Goal: Information Seeking & Learning: Learn about a topic

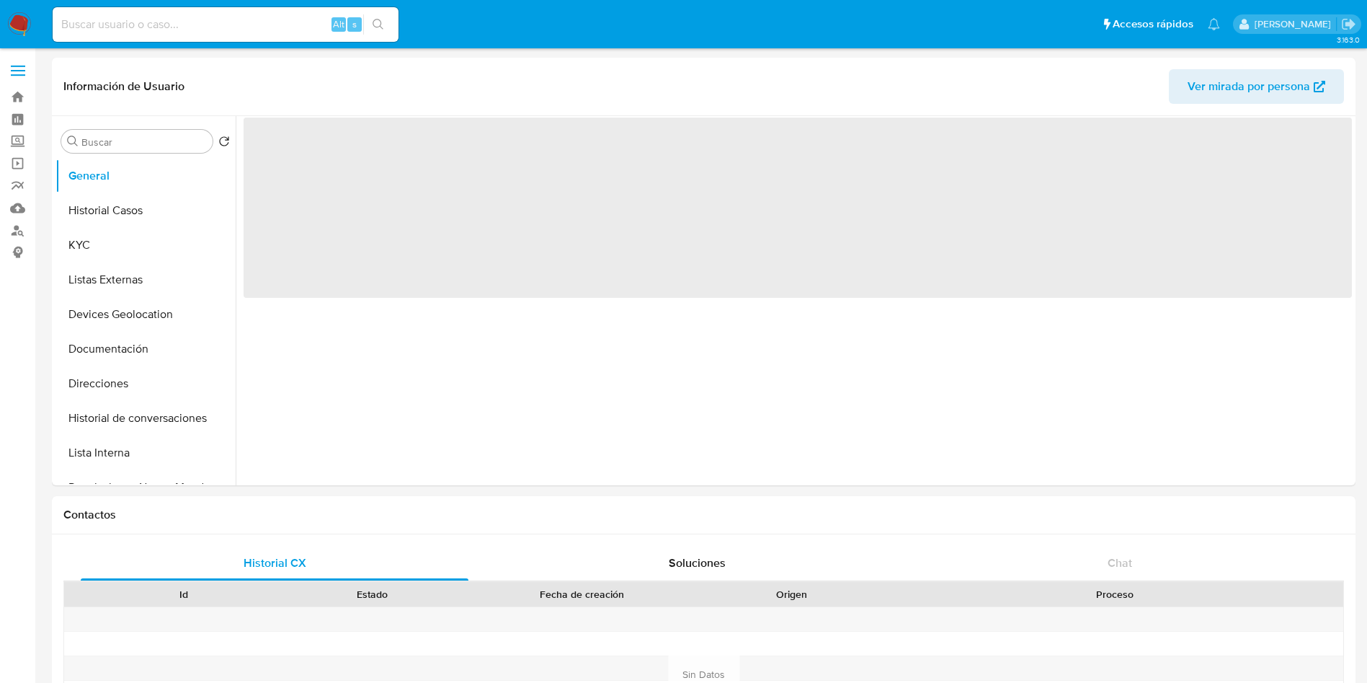
select select "10"
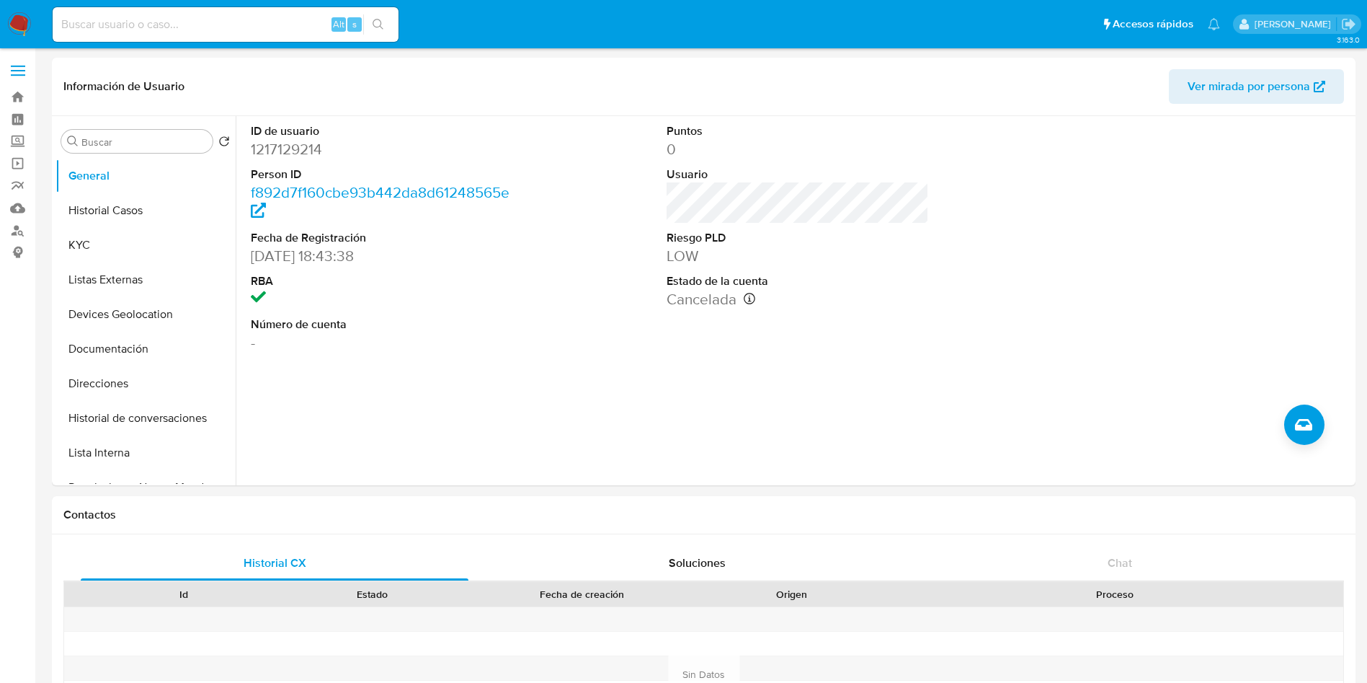
click at [208, 34] on div "Alt s" at bounding box center [226, 24] width 346 height 35
click at [206, 27] on input at bounding box center [226, 24] width 346 height 19
paste input "174254481"
type input "174254481"
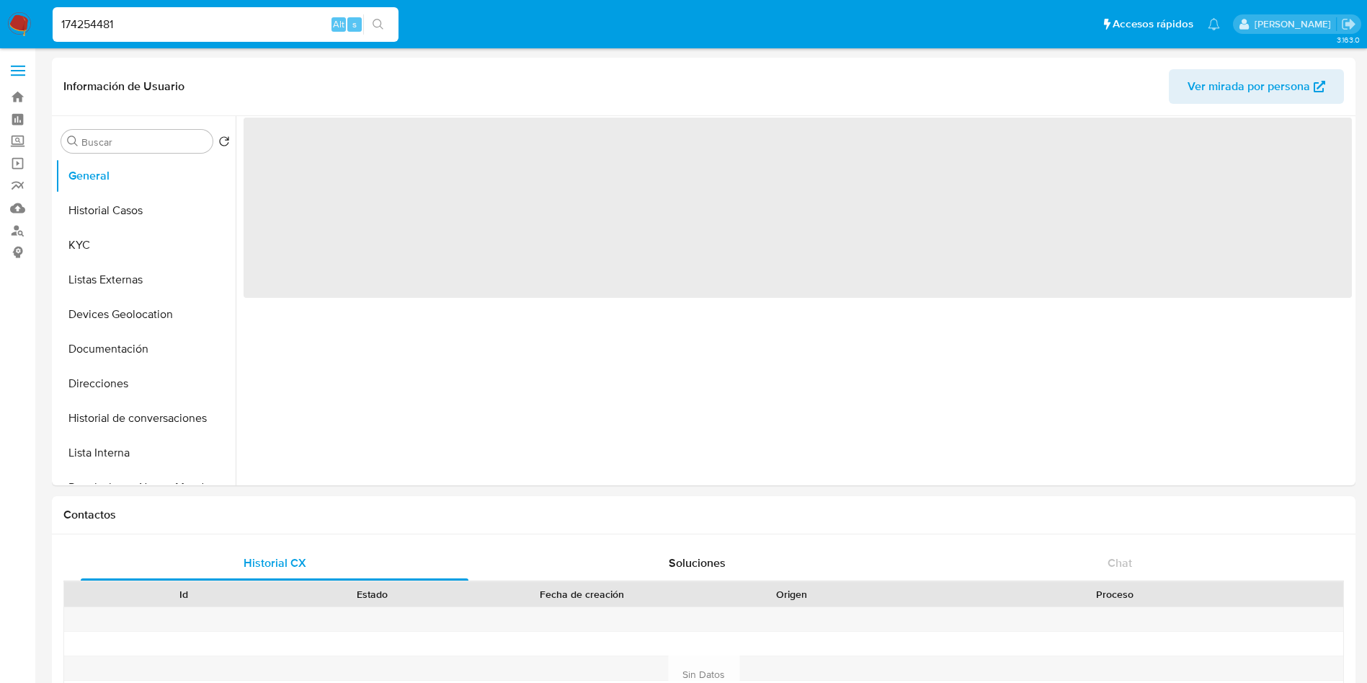
select select "10"
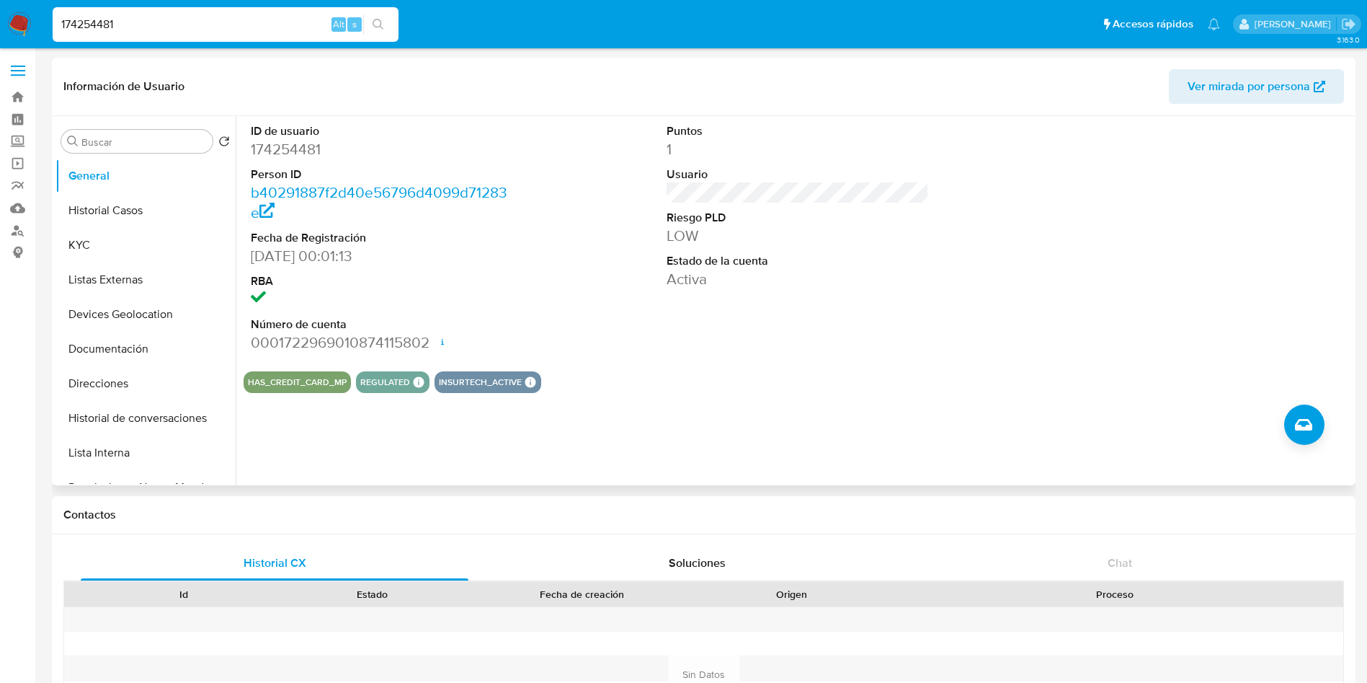
click at [1009, 231] on div "ID de usuario 174254481 Person ID b40291887f2d40e56796d4099d71283e Fecha de Reg…" at bounding box center [798, 238] width 1109 height 244
click at [693, 285] on dd "Activa" at bounding box center [798, 279] width 263 height 20
click at [1097, 295] on div at bounding box center [1214, 238] width 278 height 244
drag, startPoint x: 286, startPoint y: 340, endPoint x: 430, endPoint y: 342, distance: 143.5
click at [430, 342] on dd "0001722969010874115802 Fecha de apertura [DATE] 17:54 Estado ACTIVE" at bounding box center [382, 342] width 263 height 20
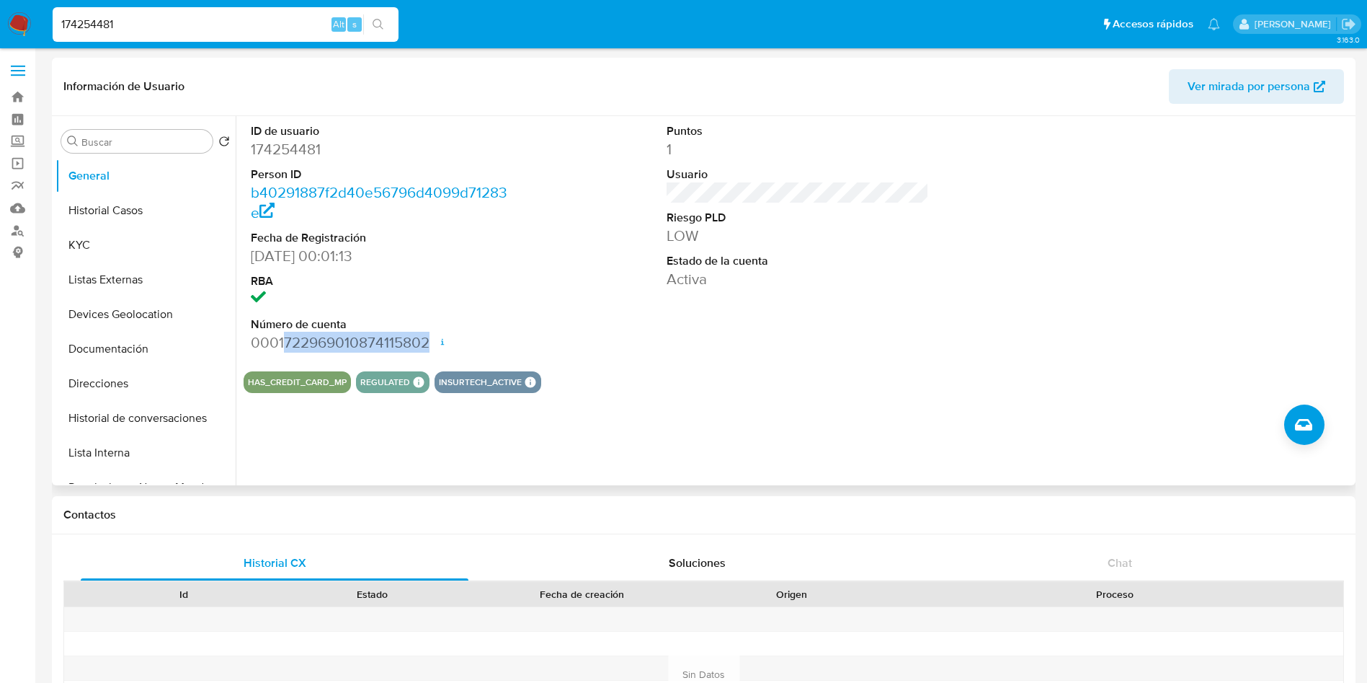
copy dd "722969010874115802"
click at [130, 200] on button "Historial Casos" at bounding box center [140, 210] width 169 height 35
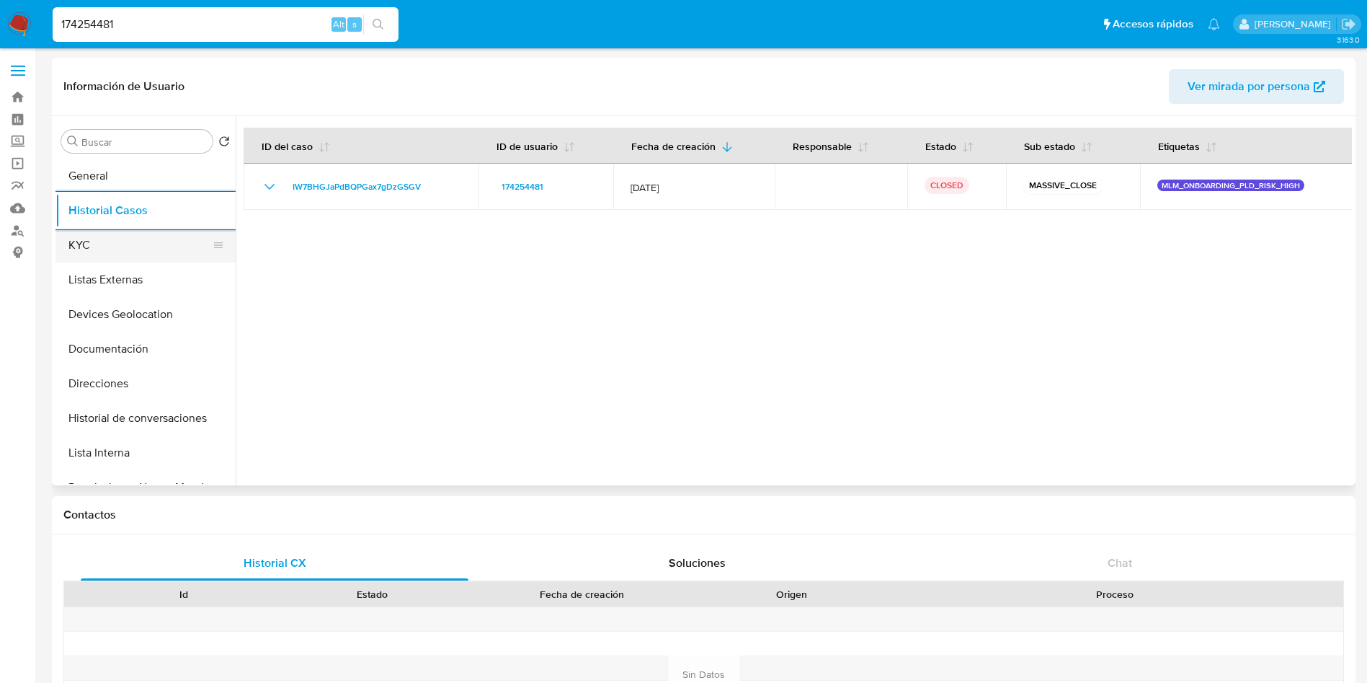
click at [127, 244] on button "KYC" at bounding box center [140, 245] width 169 height 35
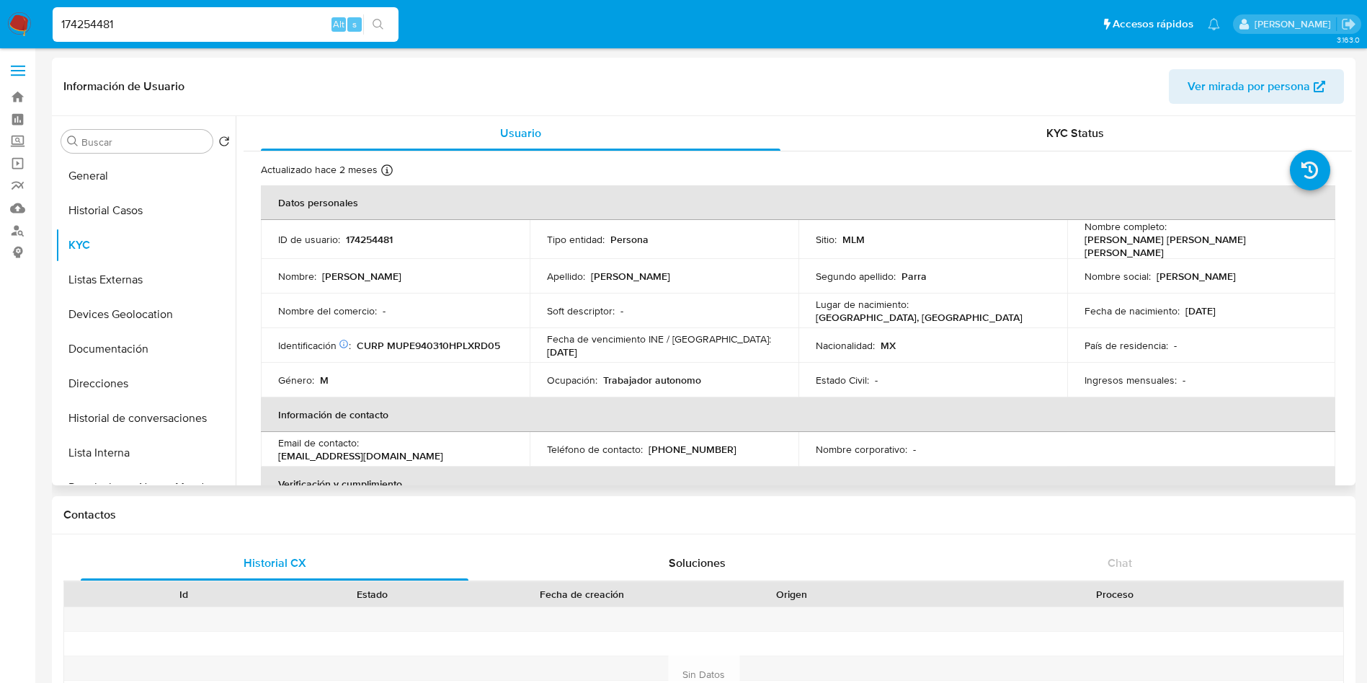
click at [438, 341] on p "CURP MUPE940310HPLXRD05" at bounding box center [428, 345] width 143 height 13
copy p "MUPE940310HPLXRD05"
drag, startPoint x: 1243, startPoint y: 302, endPoint x: 1181, endPoint y: 304, distance: 62.7
click at [1181, 304] on div "Fecha de nacimiento : [DEMOGRAPHIC_DATA]" at bounding box center [1202, 310] width 234 height 13
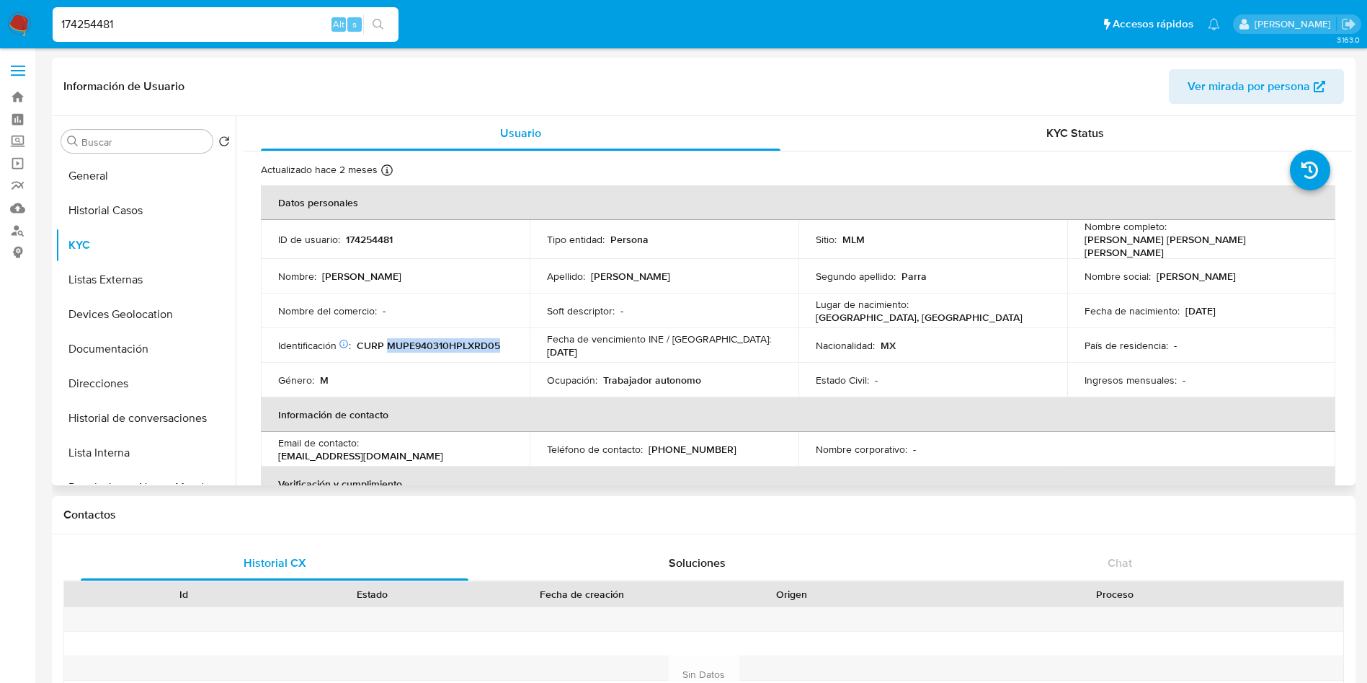
copy p "[DATE]"
drag, startPoint x: 601, startPoint y: 372, endPoint x: 697, endPoint y: 373, distance: 95.9
click at [697, 373] on p "Trabajador autonomo" at bounding box center [652, 379] width 98 height 13
copy p "Trabajador autonomo"
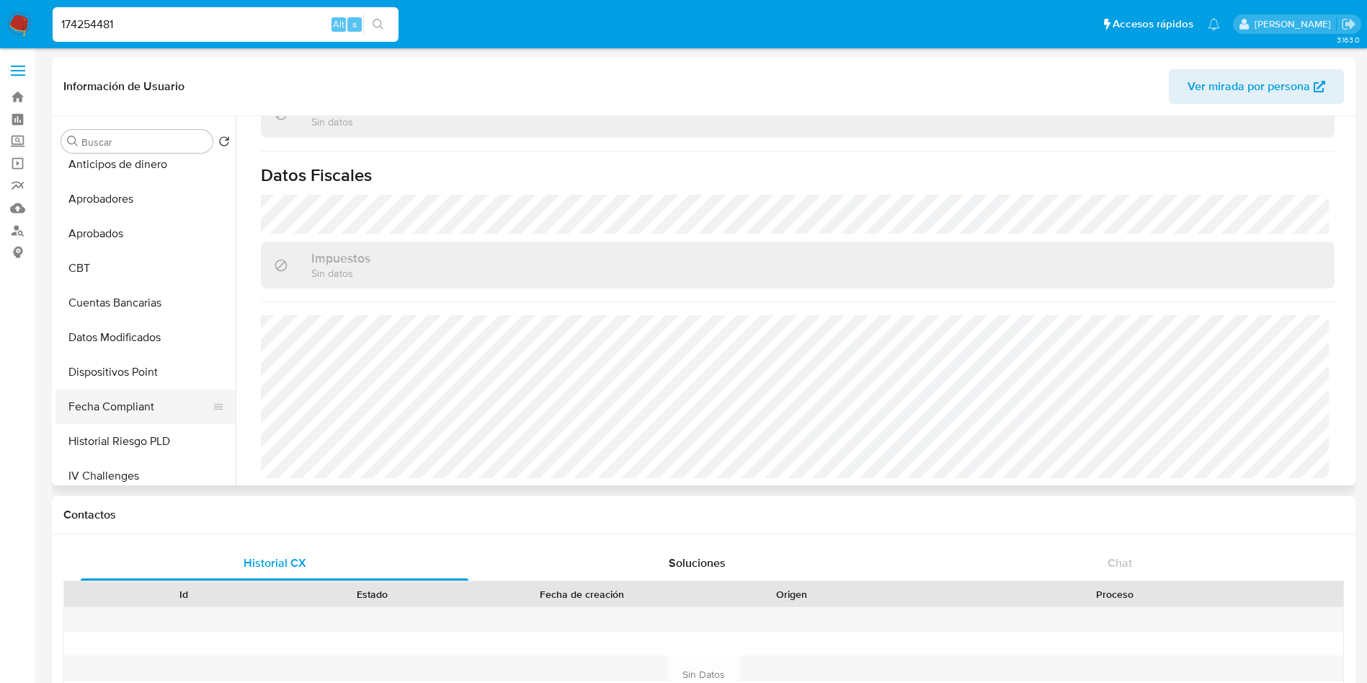
scroll to position [541, 0]
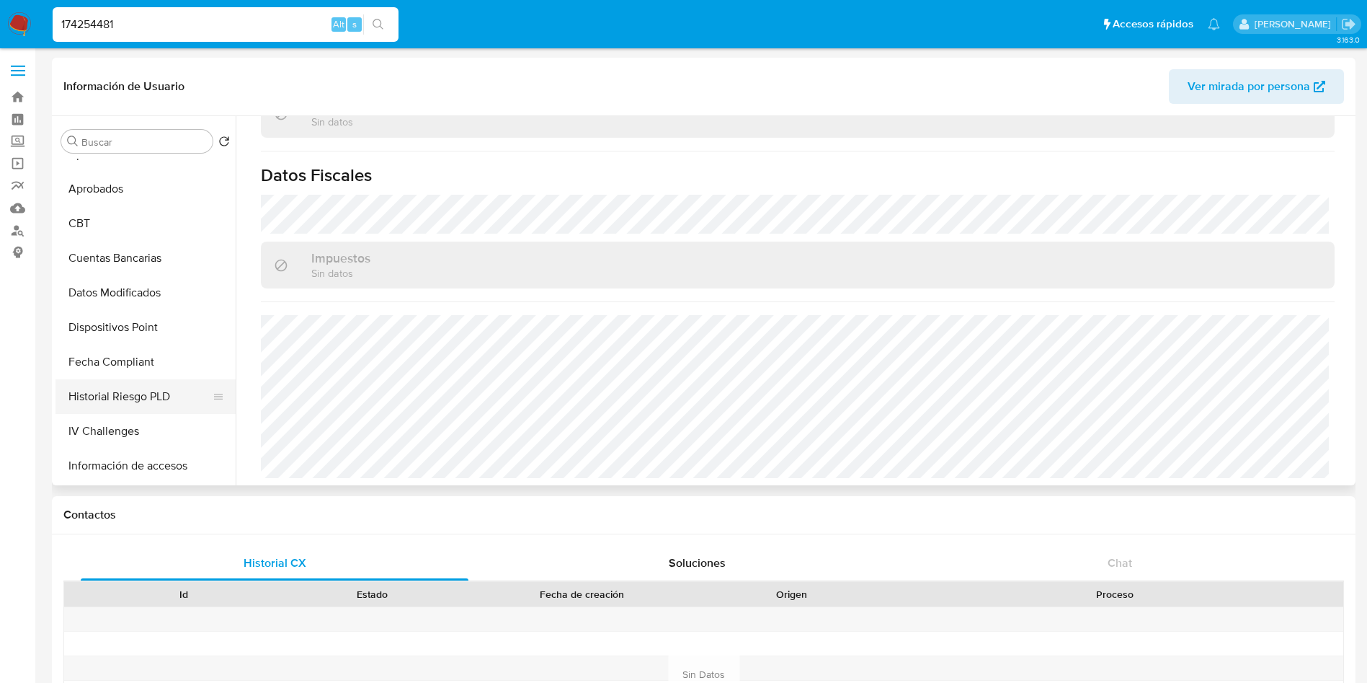
click at [144, 400] on button "Historial Riesgo PLD" at bounding box center [140, 396] width 169 height 35
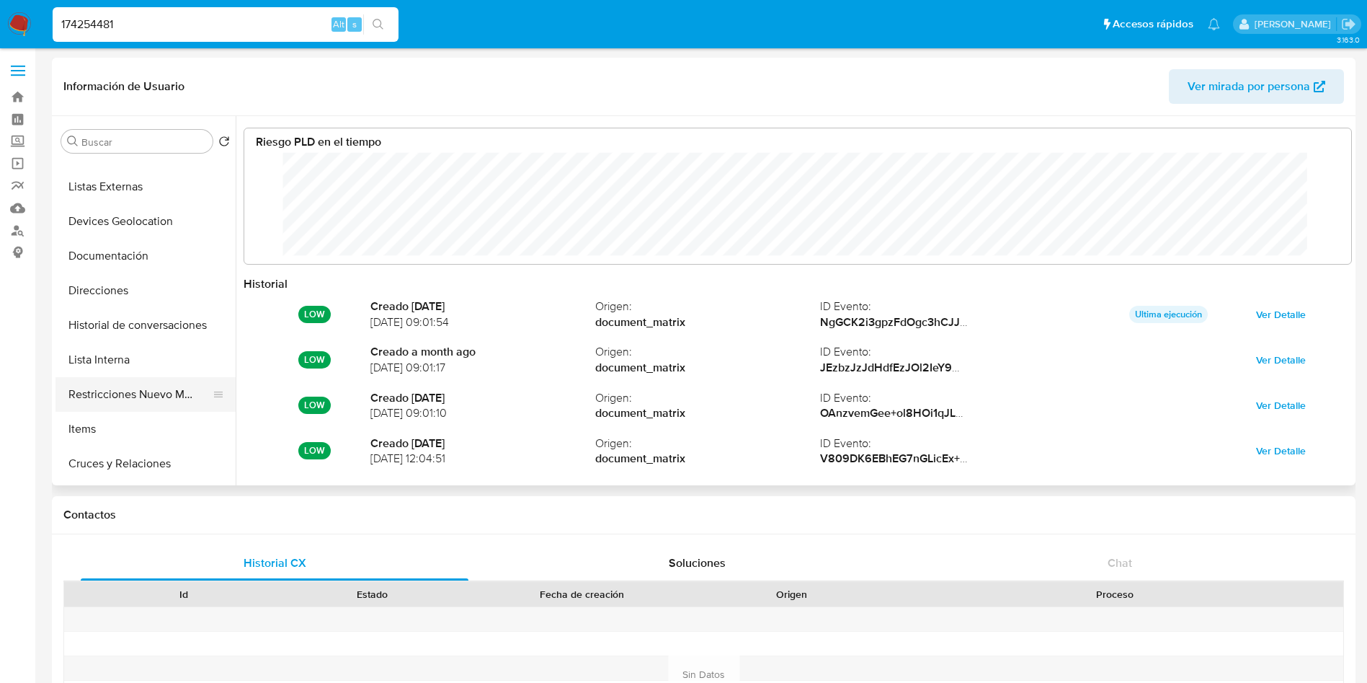
scroll to position [0, 0]
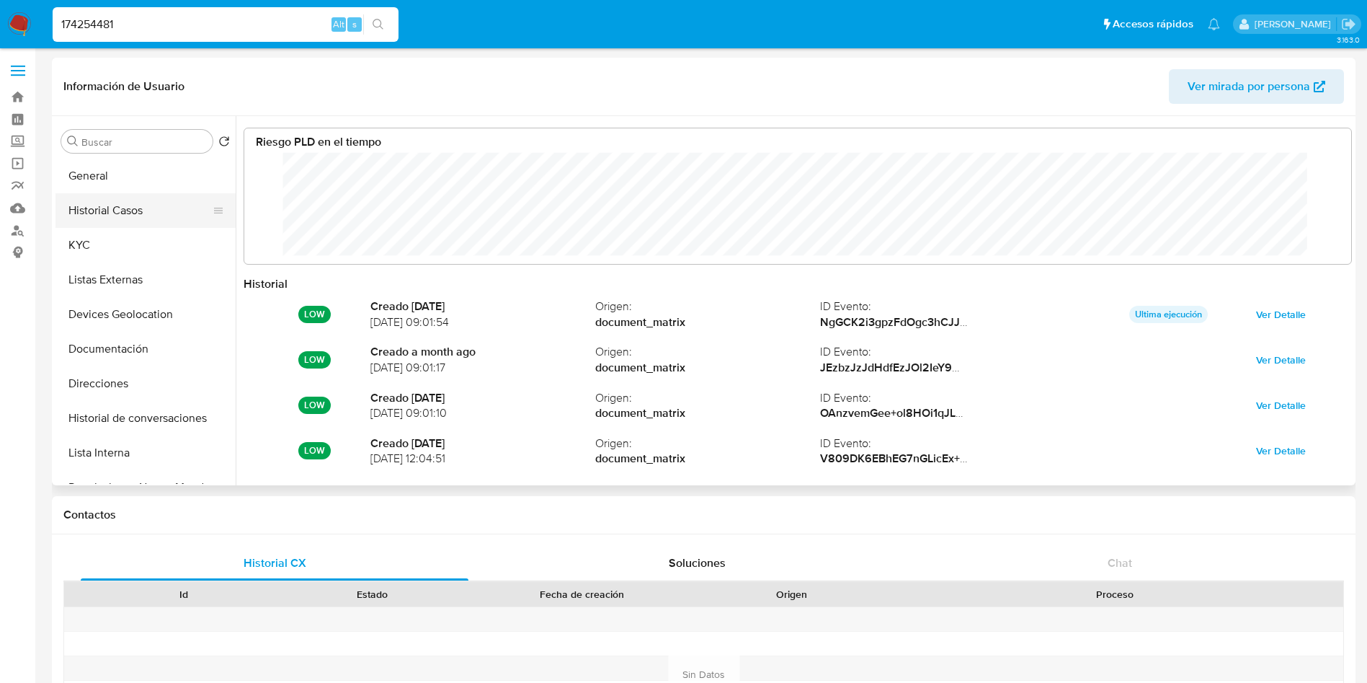
click at [131, 209] on button "Historial Casos" at bounding box center [140, 210] width 169 height 35
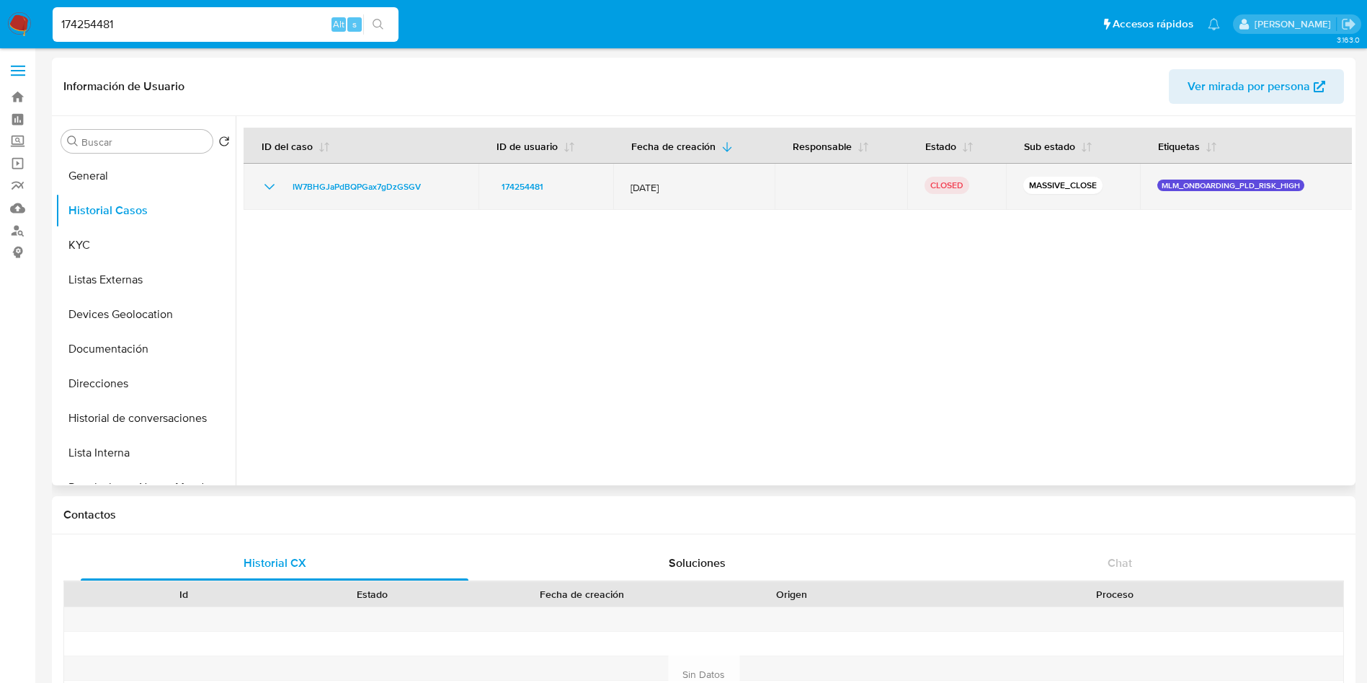
drag, startPoint x: 702, startPoint y: 188, endPoint x: 627, endPoint y: 192, distance: 75.1
click at [627, 192] on td "[DATE]" at bounding box center [693, 187] width 161 height 46
click at [268, 185] on icon "Mostrar/Ocultar" at bounding box center [269, 186] width 17 height 17
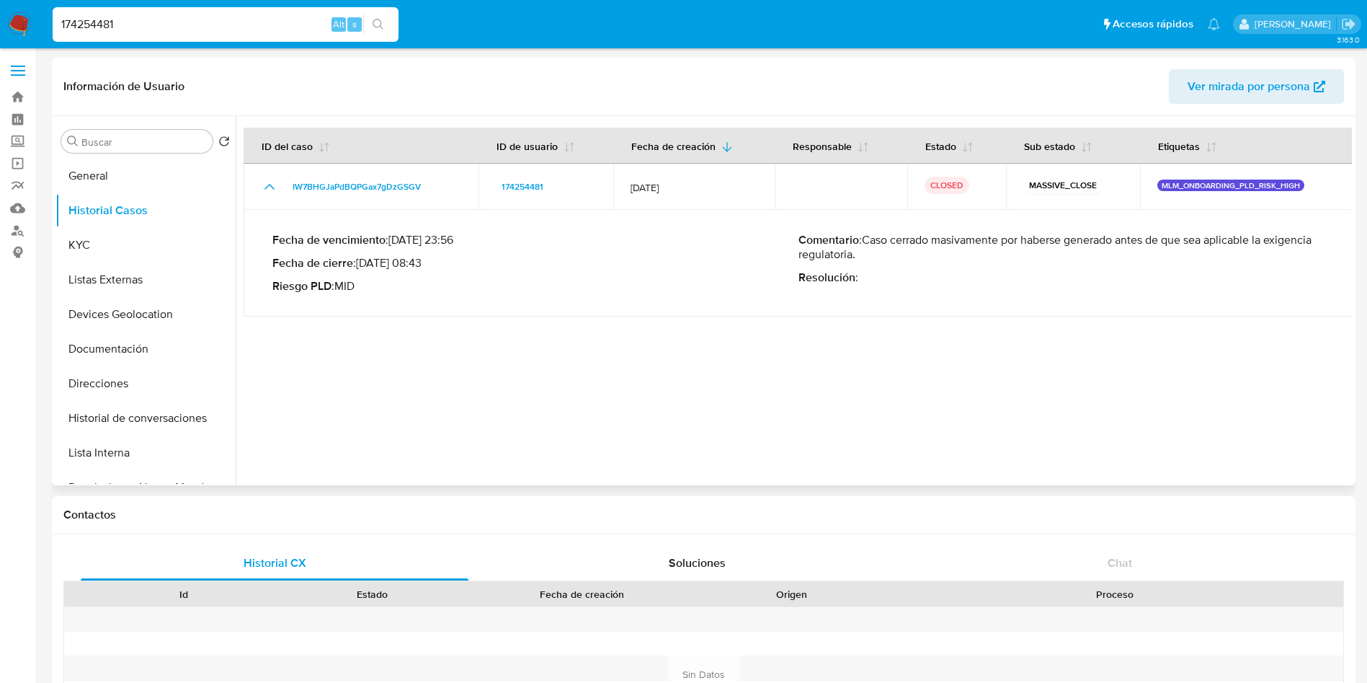
drag, startPoint x: 1005, startPoint y: 241, endPoint x: 900, endPoint y: 249, distance: 104.9
click at [900, 249] on p "Comentario : Caso cerrado masivamente por haberse generado antes de que sea apl…" at bounding box center [1062, 247] width 526 height 29
click at [91, 254] on button "KYC" at bounding box center [140, 245] width 169 height 35
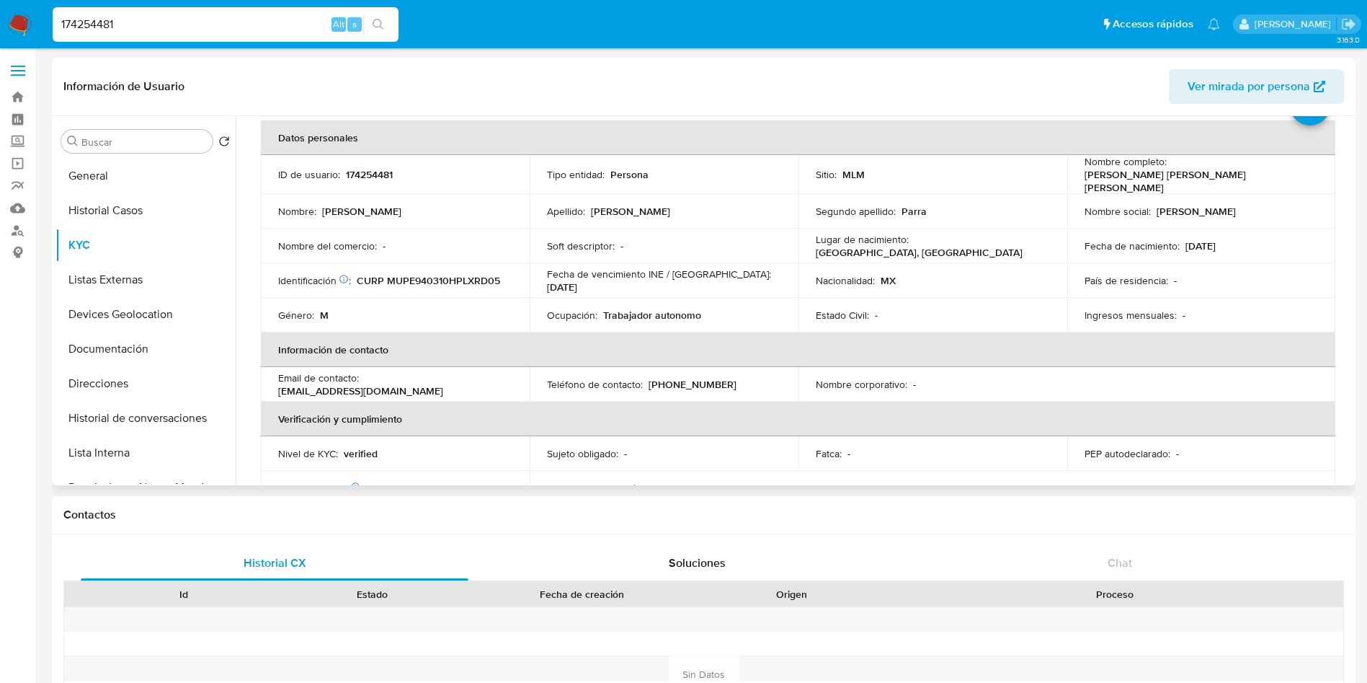
scroll to position [108, 0]
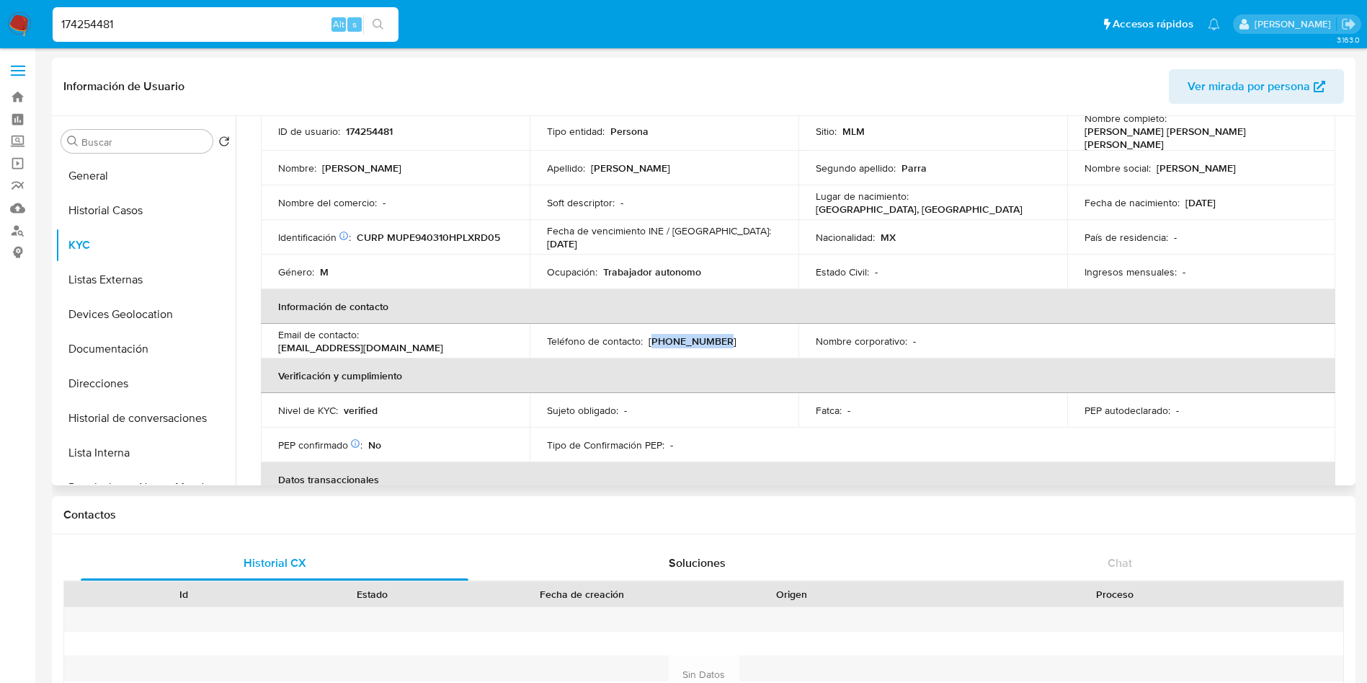
drag, startPoint x: 726, startPoint y: 338, endPoint x: 648, endPoint y: 341, distance: 77.9
click at [648, 341] on div "Teléfono de contacto : [PHONE_NUMBER]" at bounding box center [664, 340] width 234 height 13
copy p "222) 2580845"
drag, startPoint x: 365, startPoint y: 333, endPoint x: 497, endPoint y: 330, distance: 132.7
click at [497, 330] on div "Email de contacto : [EMAIL_ADDRESS][DOMAIN_NAME]" at bounding box center [395, 341] width 234 height 26
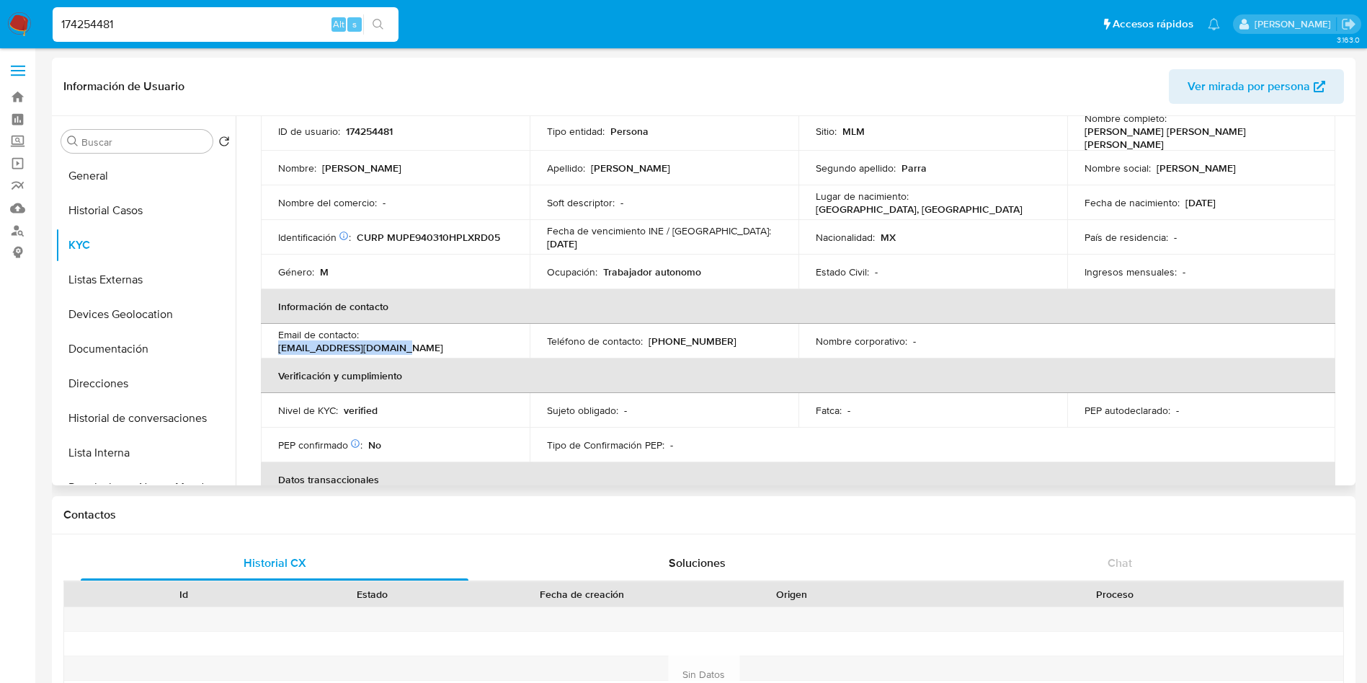
copy p "[EMAIL_ADDRESS][DOMAIN_NAME]"
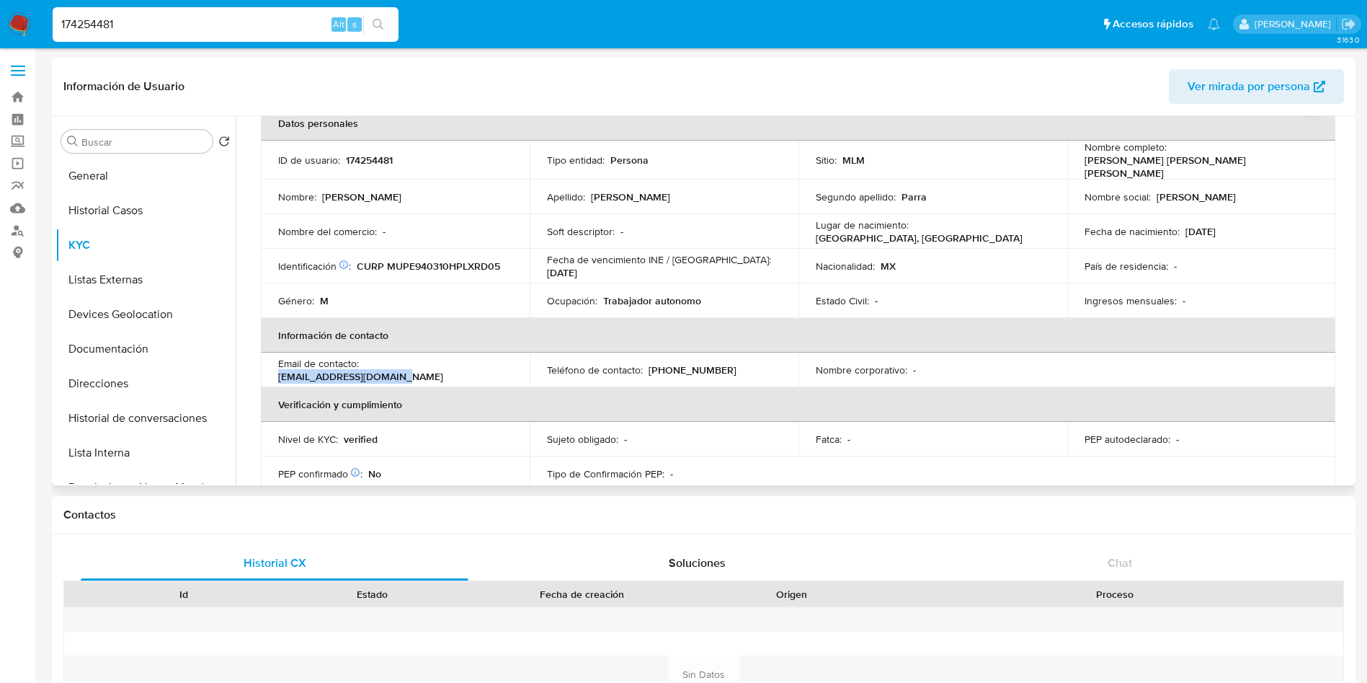
scroll to position [0, 0]
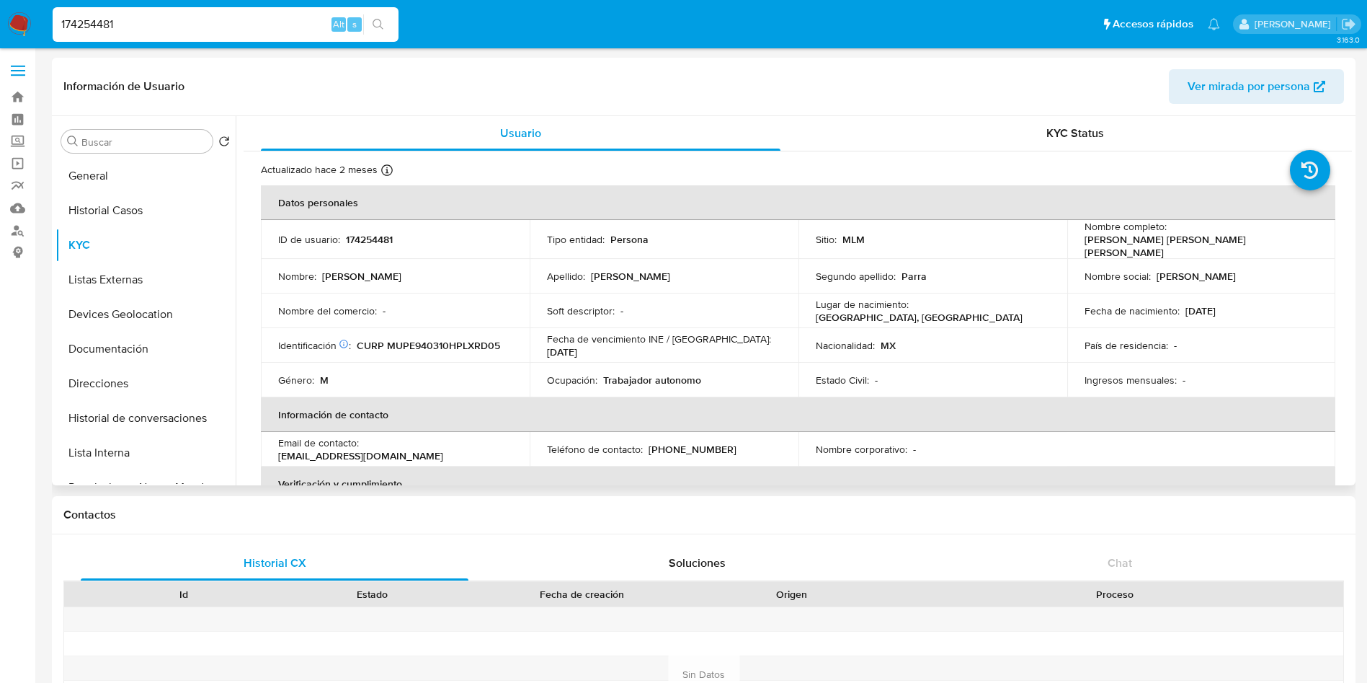
click at [934, 339] on div "Nacionalidad : MX" at bounding box center [933, 345] width 234 height 13
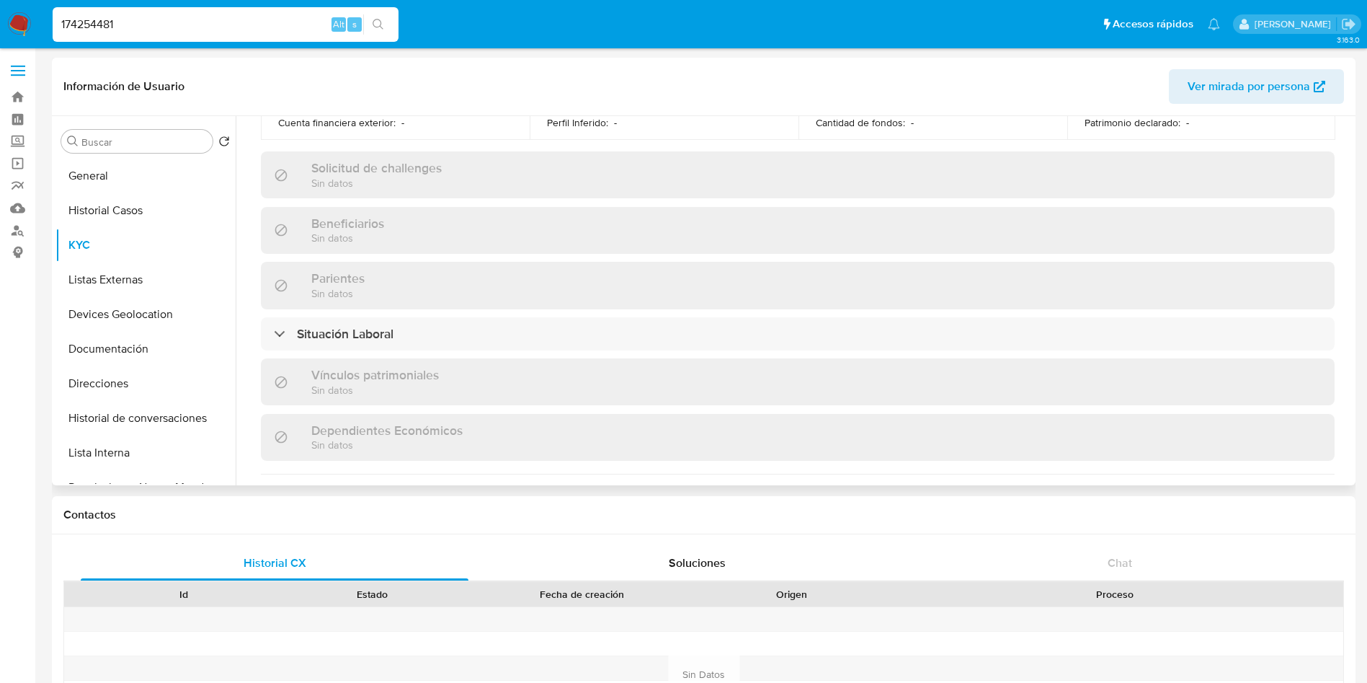
scroll to position [677, 0]
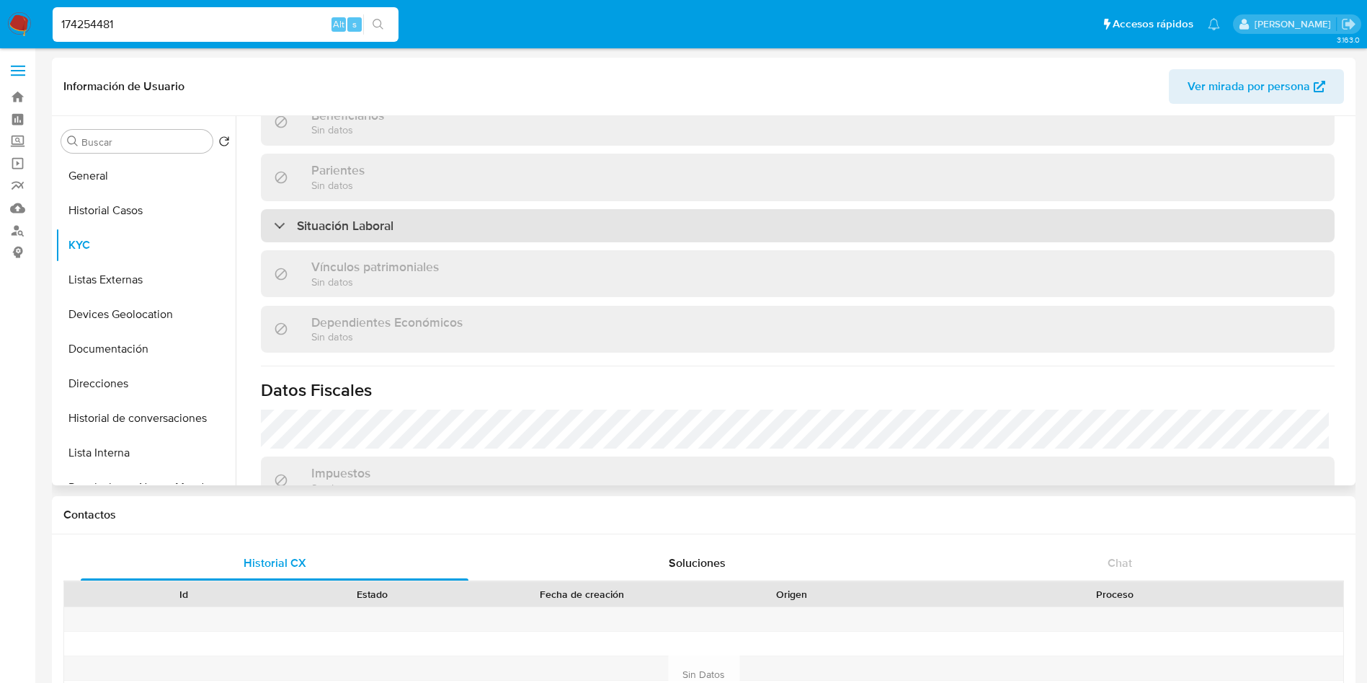
click at [842, 223] on div "Situación Laboral" at bounding box center [798, 225] width 1074 height 33
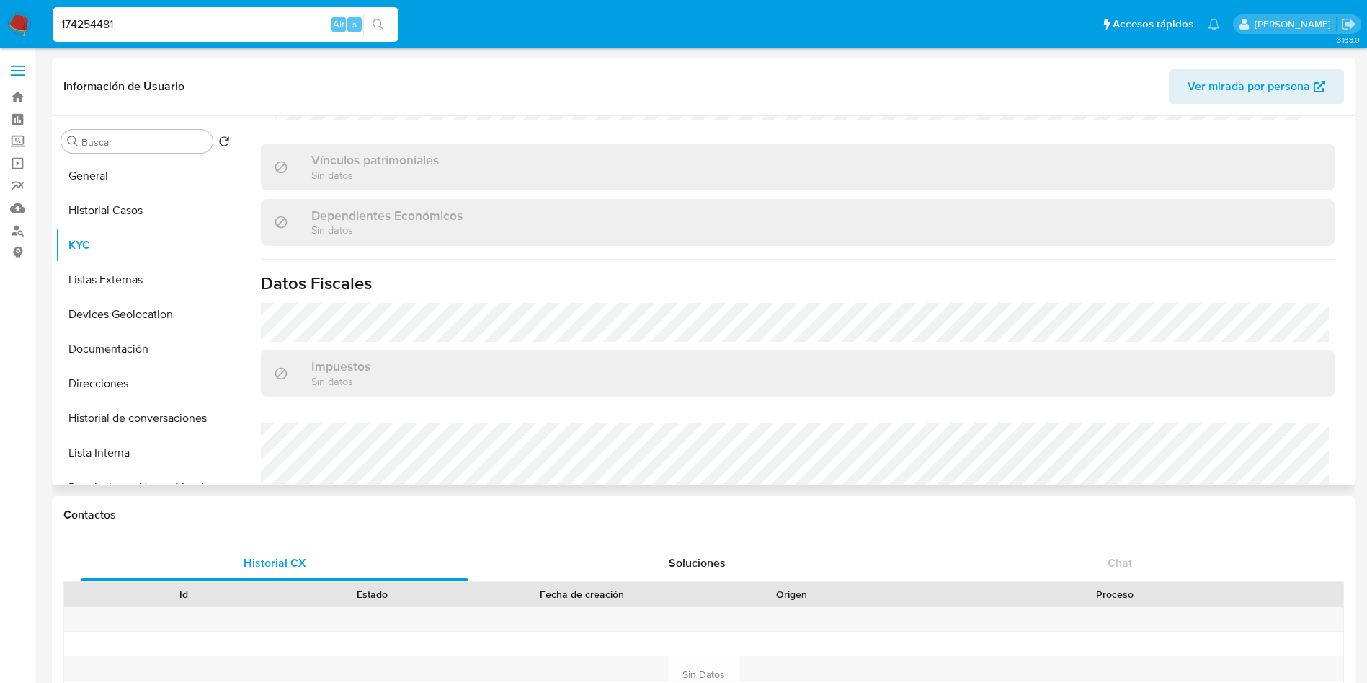
scroll to position [1101, 0]
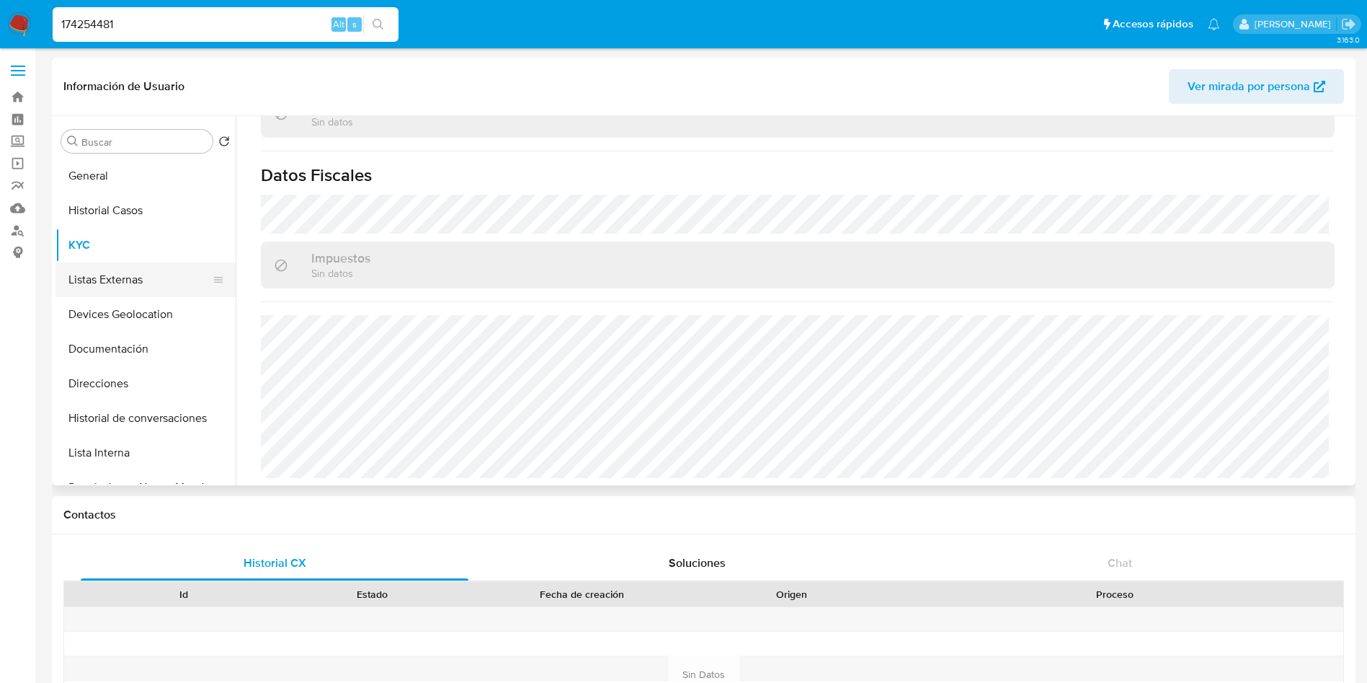
click at [105, 270] on button "Listas Externas" at bounding box center [140, 279] width 169 height 35
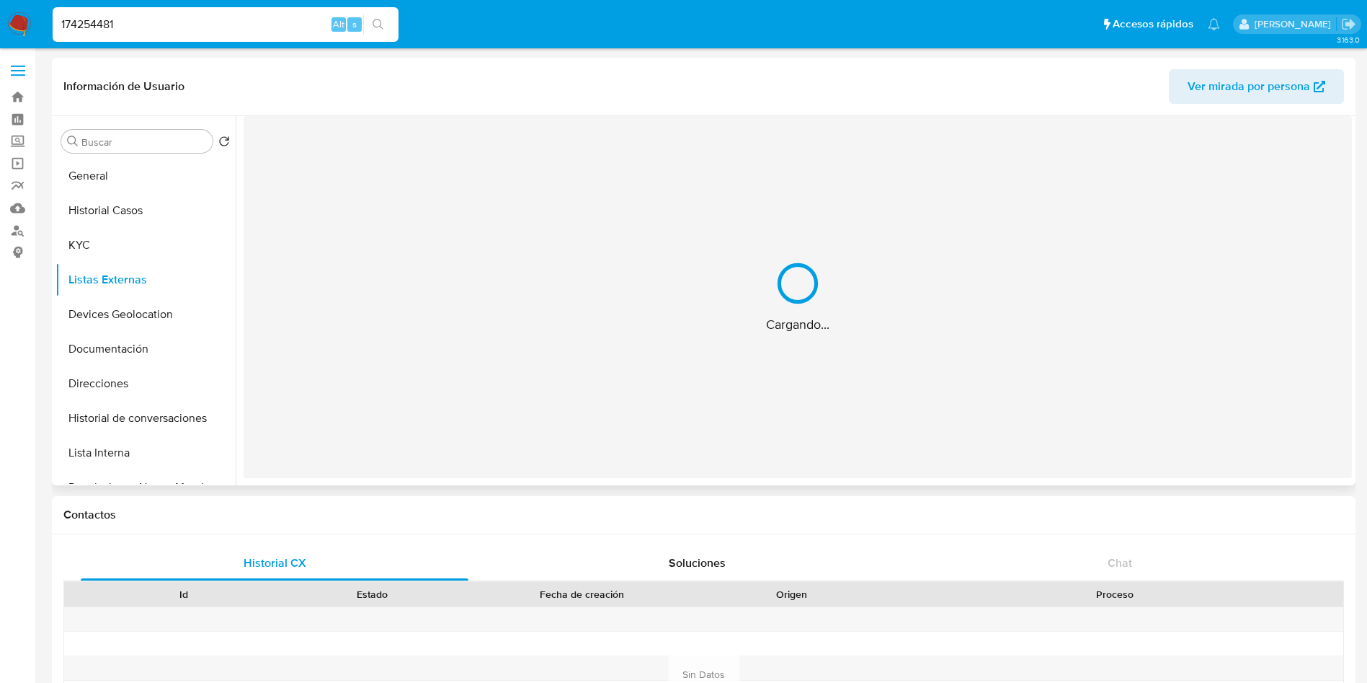
scroll to position [0, 0]
click at [108, 312] on button "Devices Geolocation" at bounding box center [140, 314] width 169 height 35
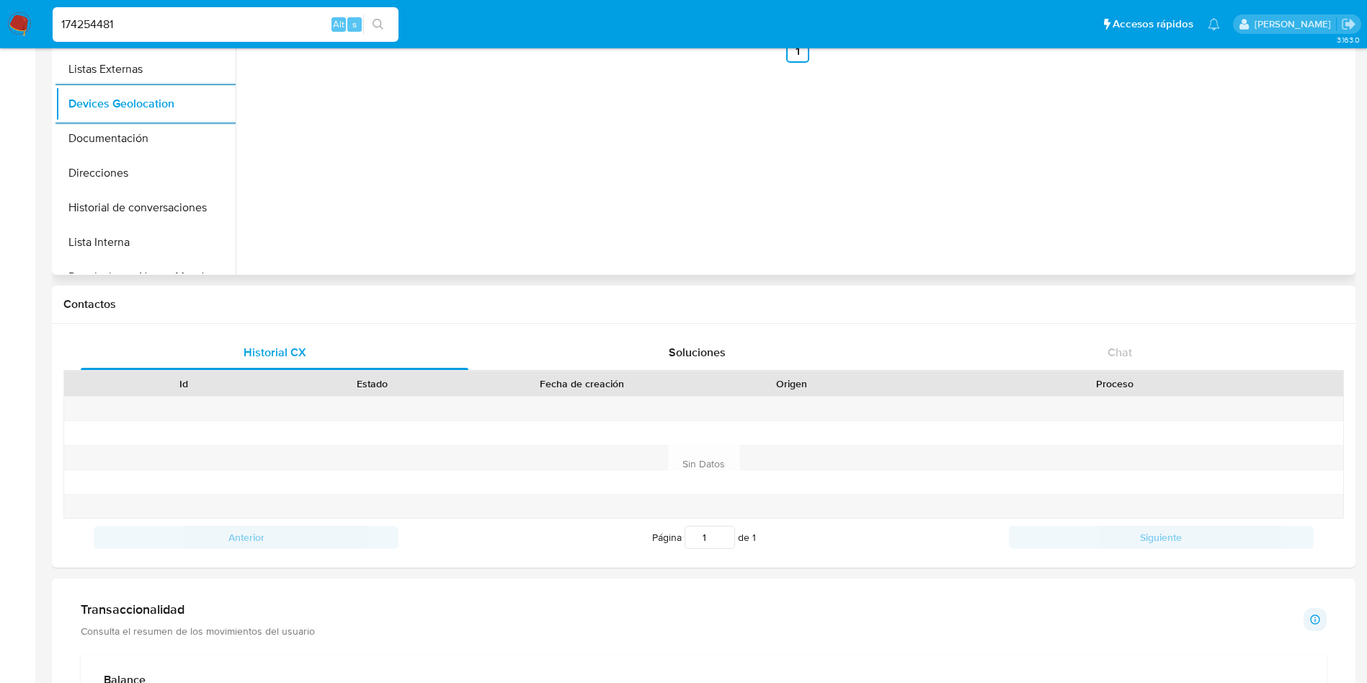
scroll to position [432, 0]
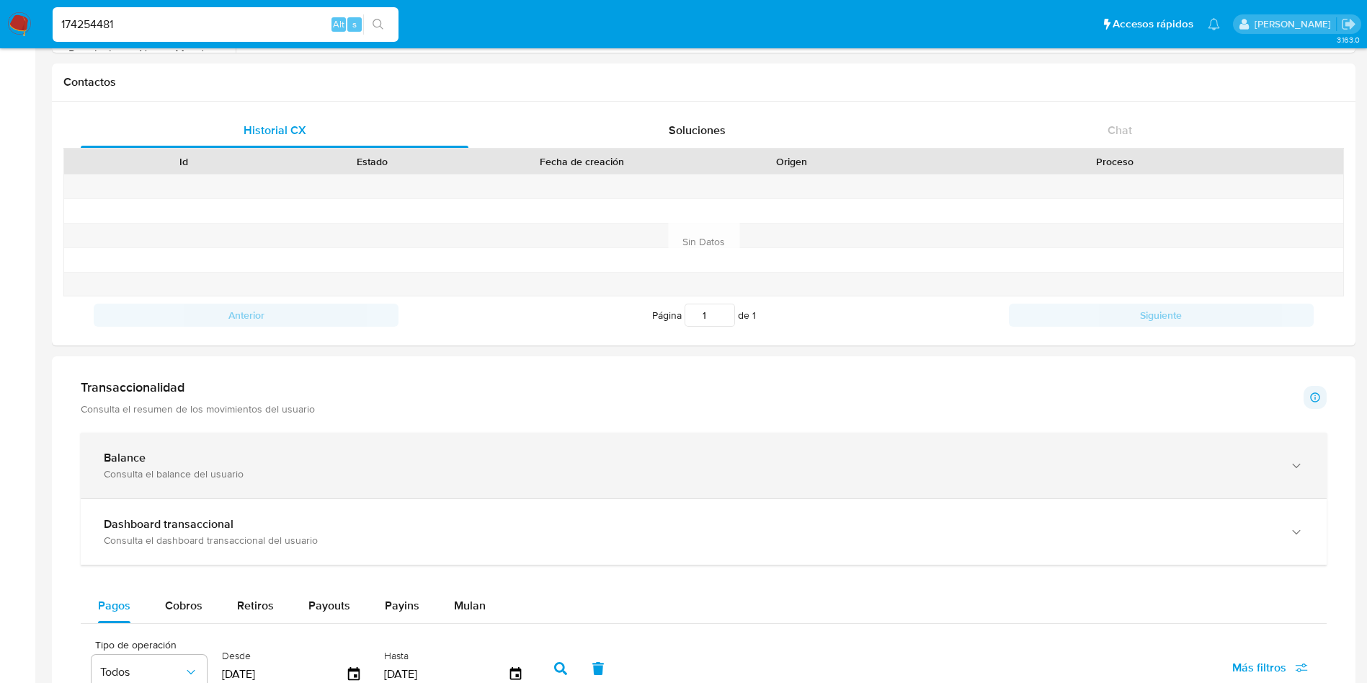
click at [286, 445] on div "Balance Consulta el balance del usuario" at bounding box center [704, 465] width 1246 height 66
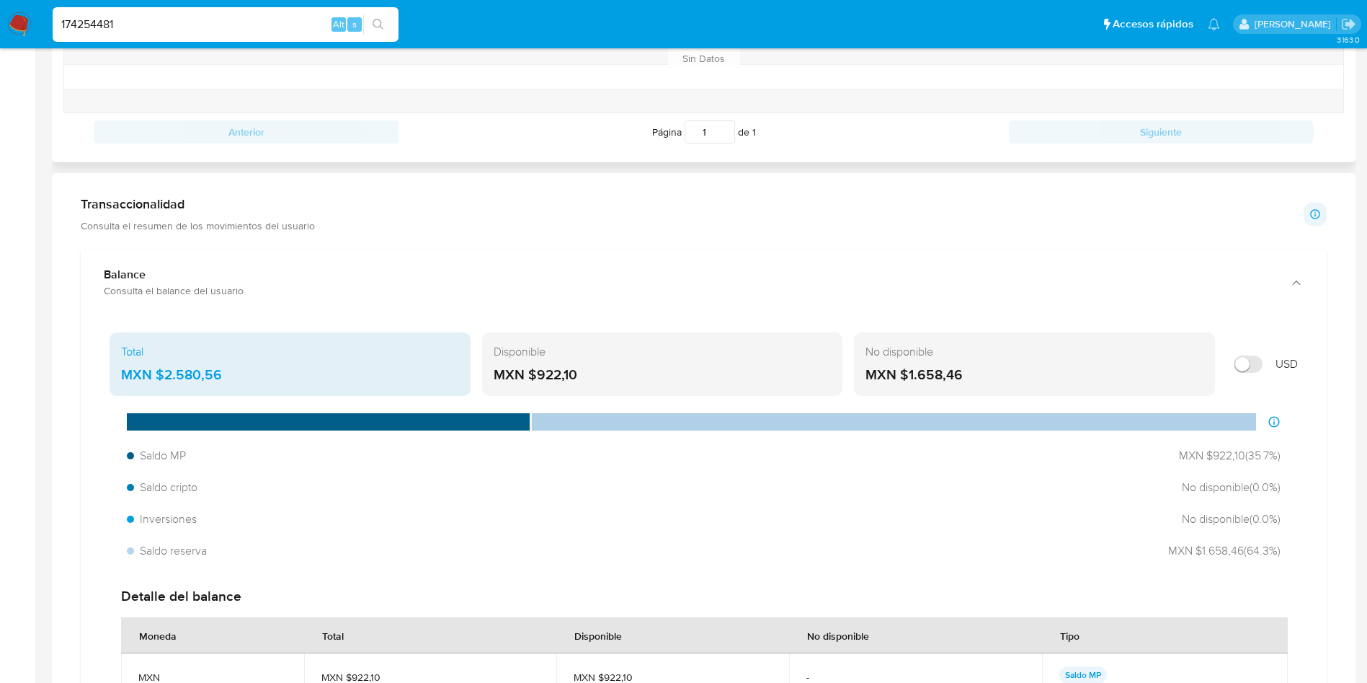
scroll to position [649, 0]
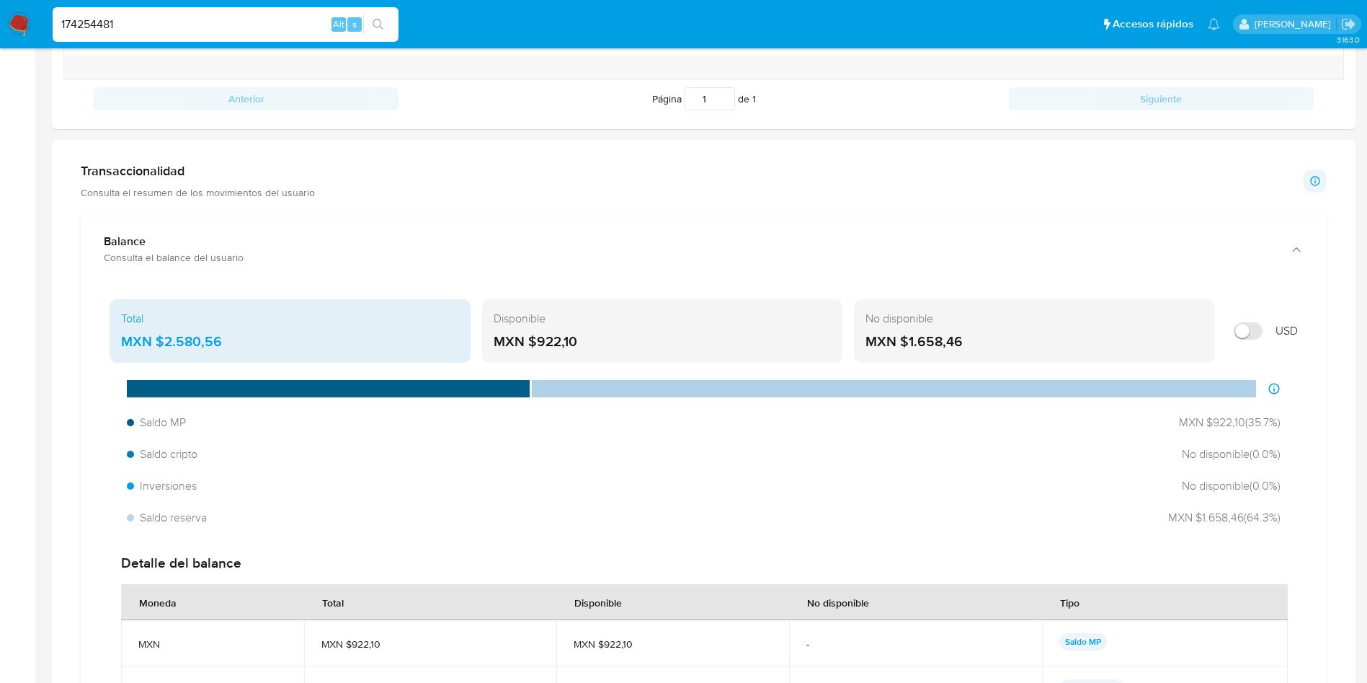
drag, startPoint x: 245, startPoint y: 344, endPoint x: 167, endPoint y: 344, distance: 77.8
click at [167, 344] on div "MXN $2.580,56" at bounding box center [290, 341] width 338 height 19
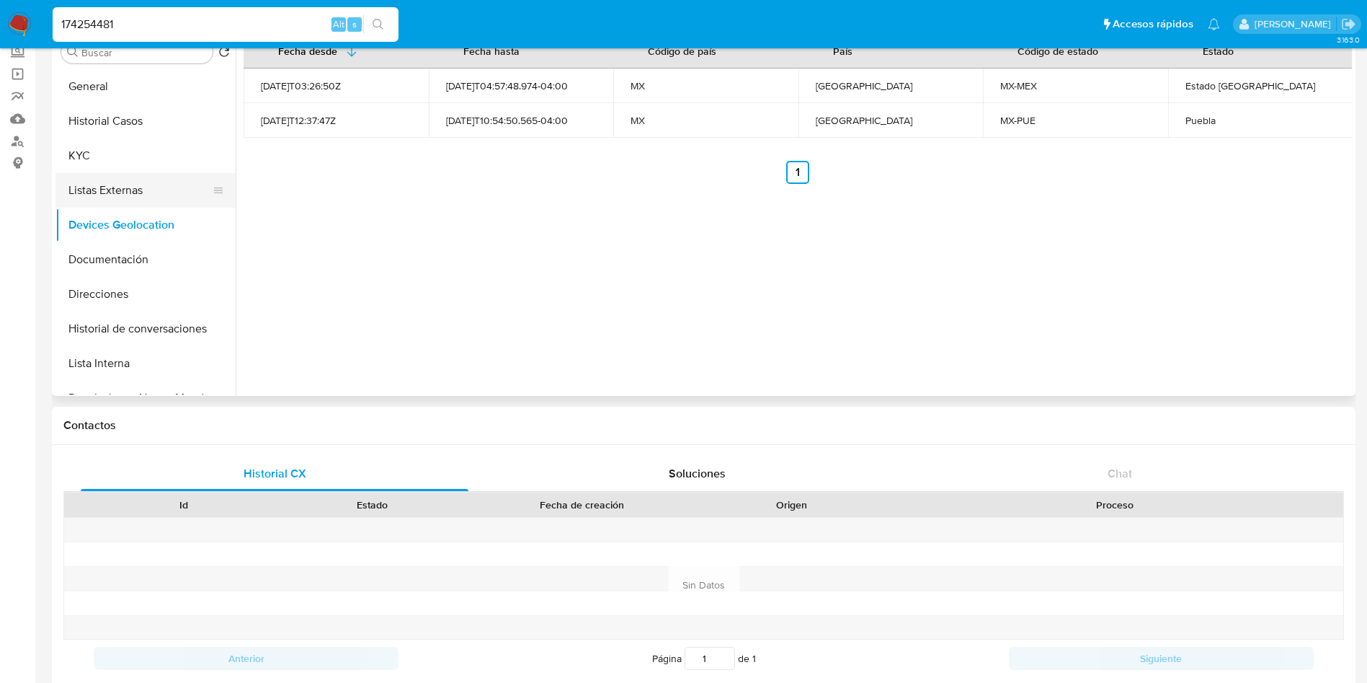
scroll to position [0, 0]
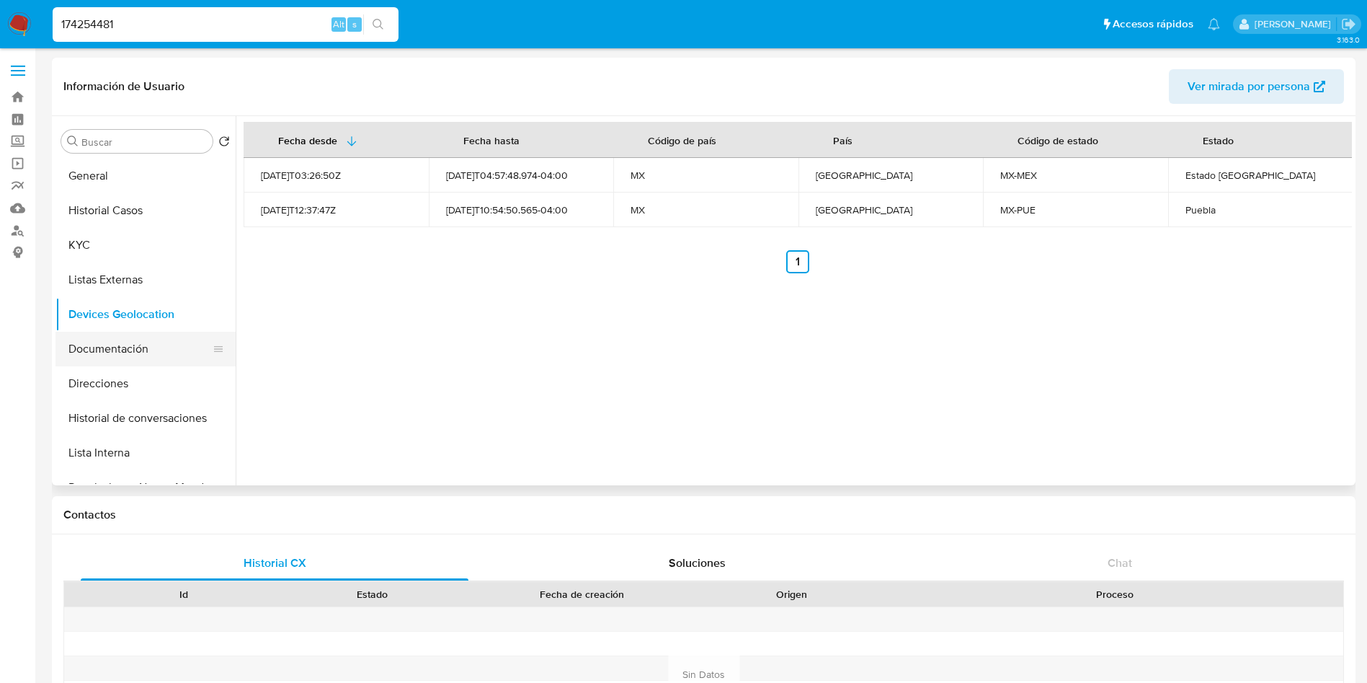
drag, startPoint x: 107, startPoint y: 352, endPoint x: 126, endPoint y: 355, distance: 18.9
click at [109, 351] on button "Documentación" at bounding box center [140, 349] width 169 height 35
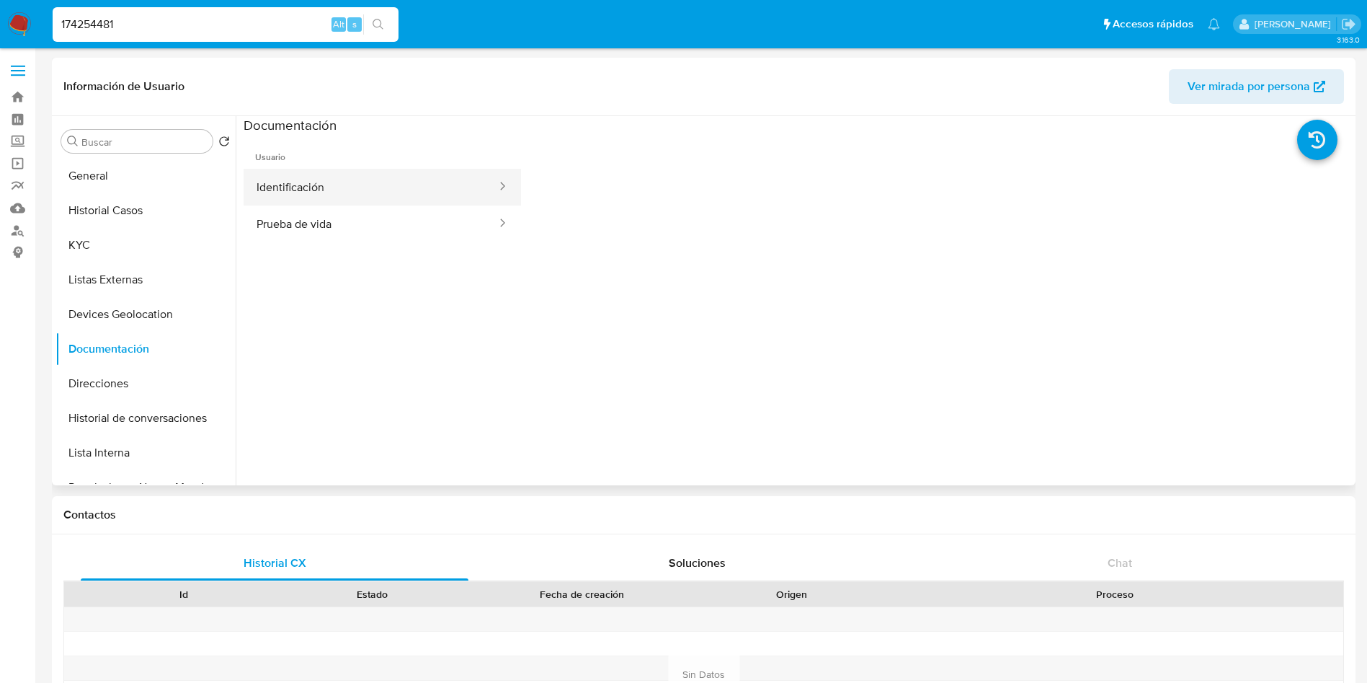
click at [398, 184] on button "Identificación" at bounding box center [371, 187] width 254 height 37
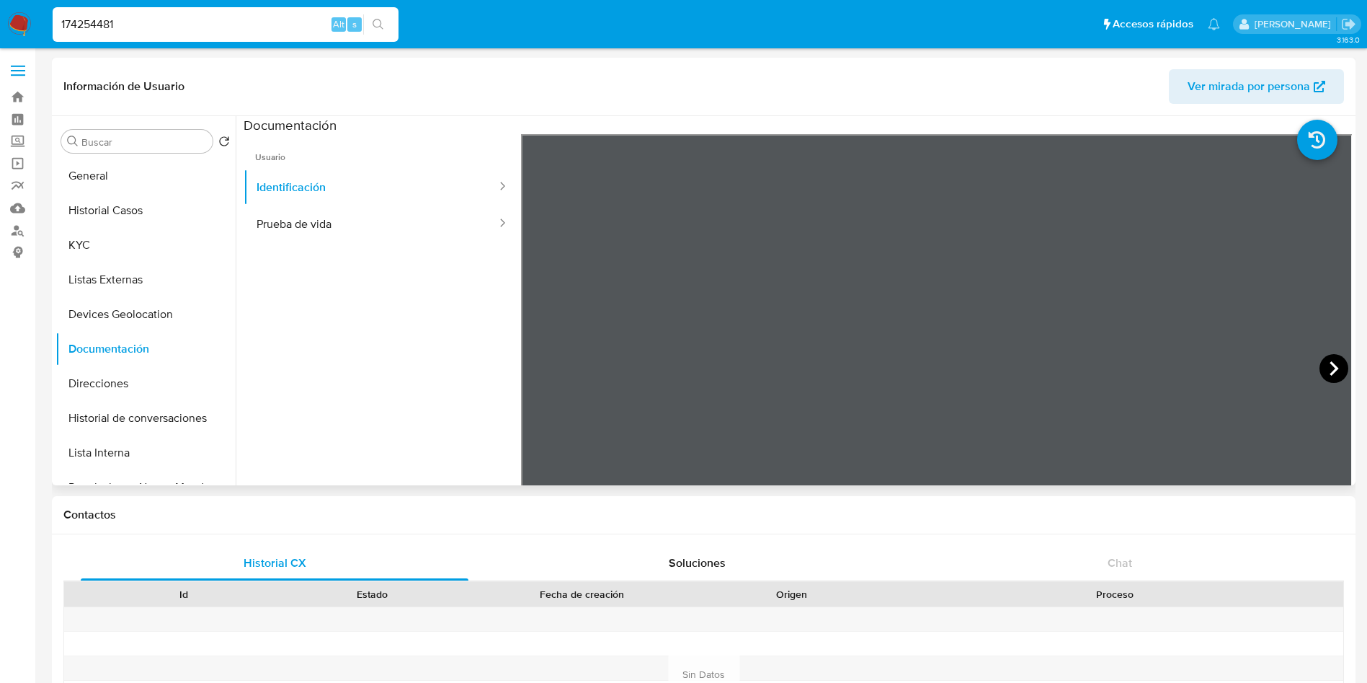
click at [1331, 372] on icon at bounding box center [1334, 368] width 29 height 29
click at [386, 217] on button "Prueba de vida" at bounding box center [371, 223] width 254 height 37
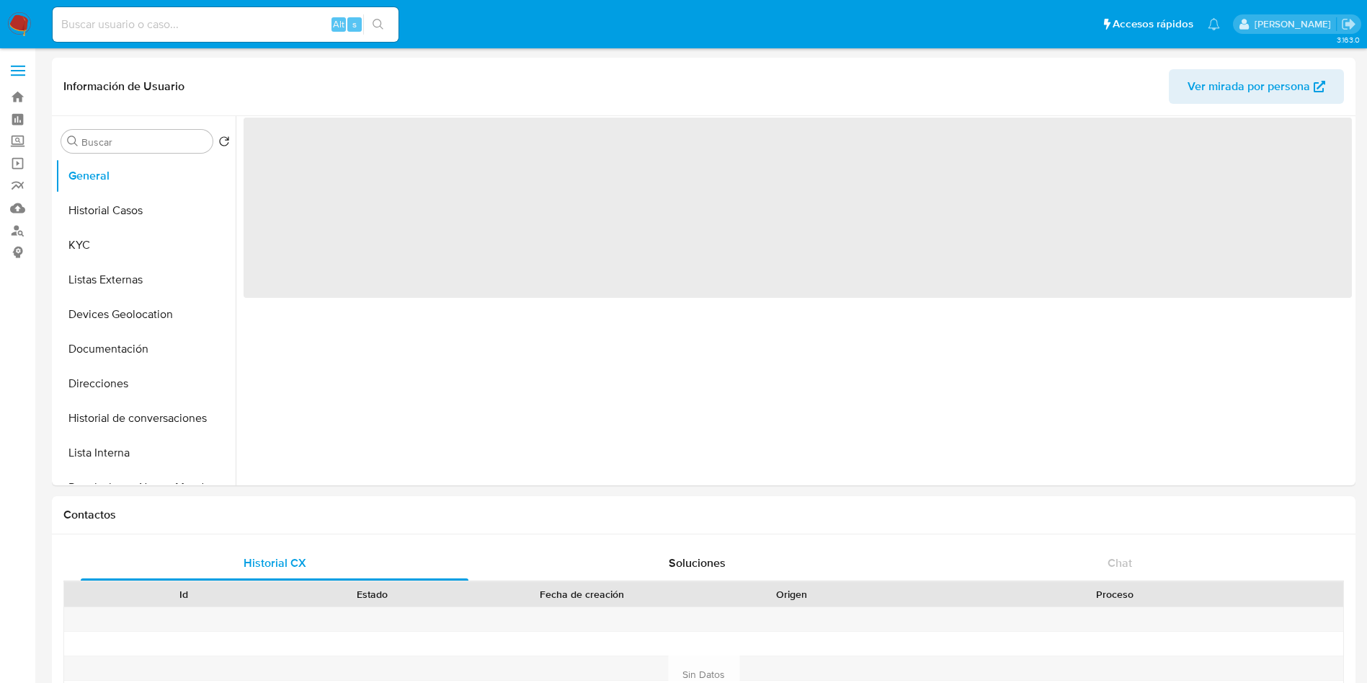
select select "10"
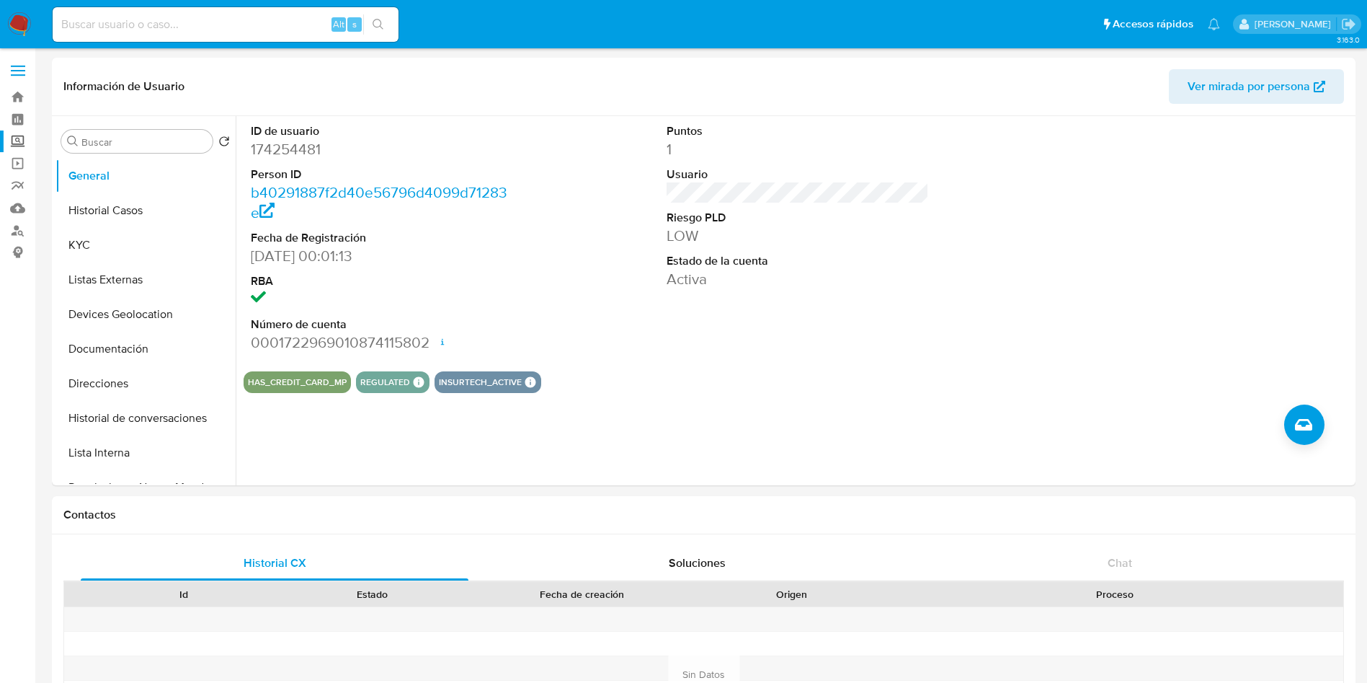
click at [19, 138] on label "Screening" at bounding box center [86, 141] width 172 height 22
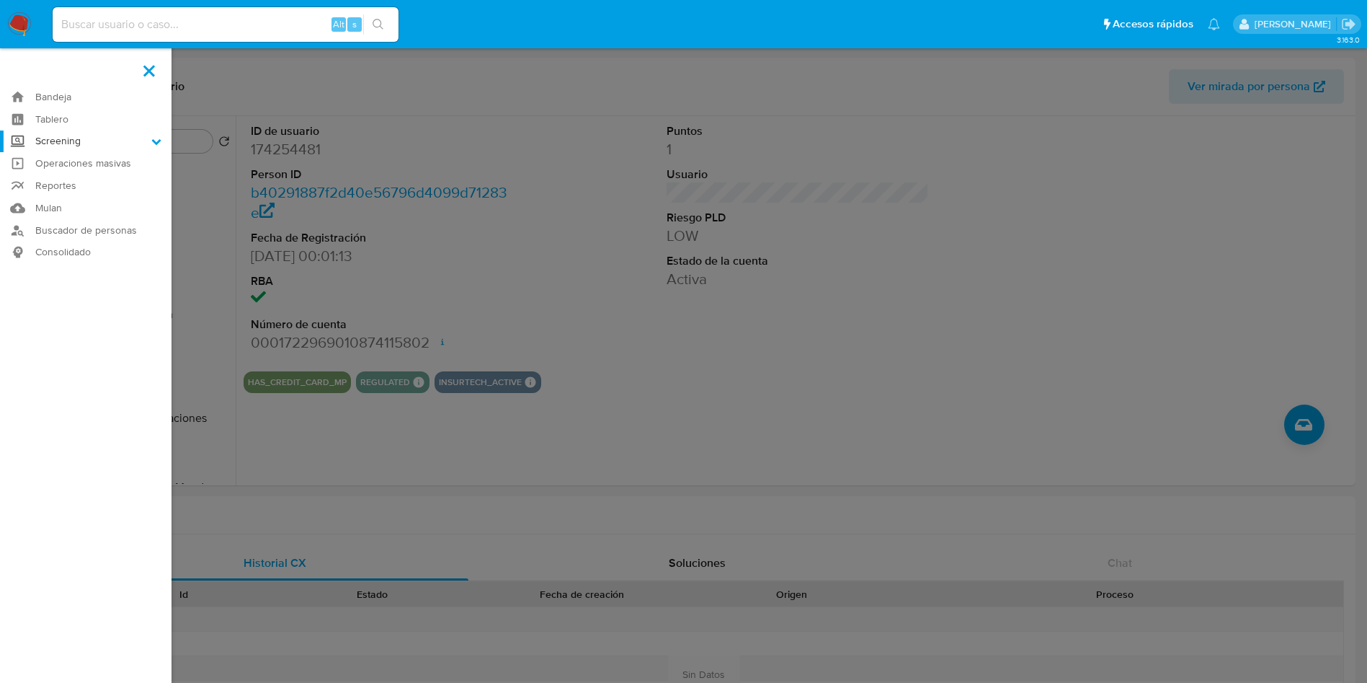
click at [0, 0] on input "Screening" at bounding box center [0, 0] width 0 height 0
click at [81, 198] on link "Herramientas" at bounding box center [86, 198] width 172 height 18
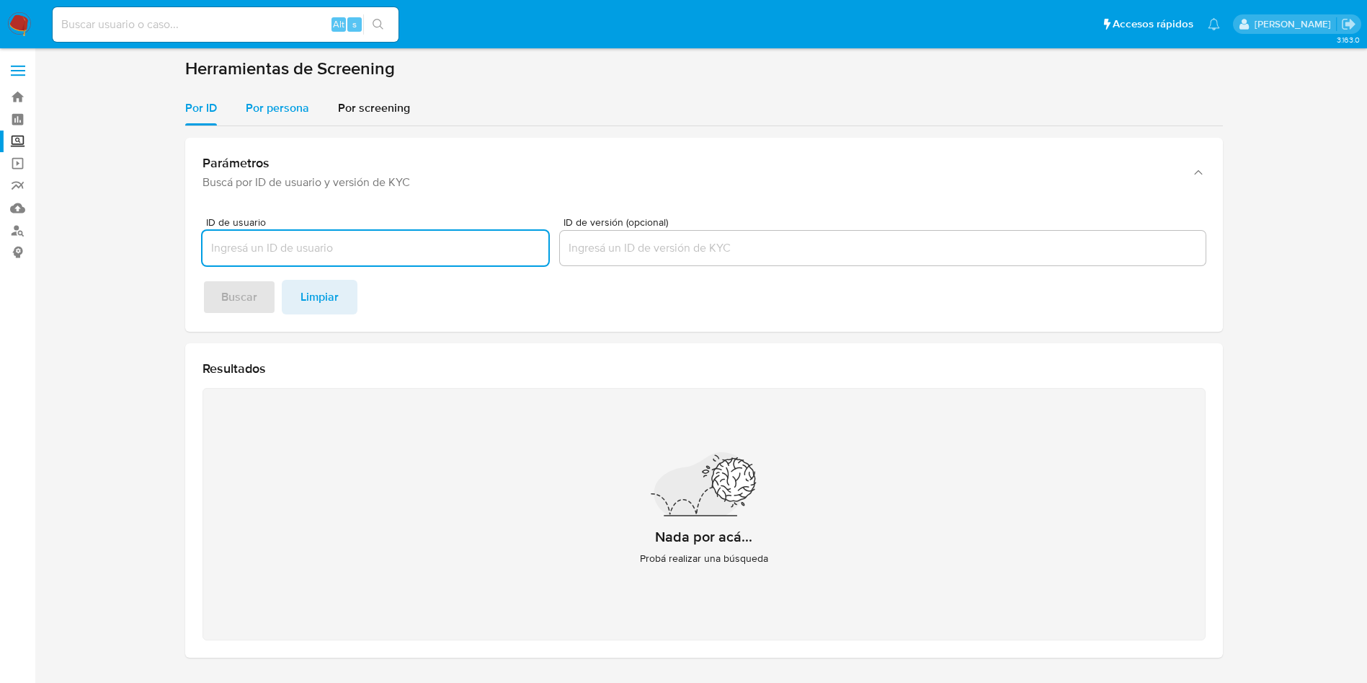
click at [275, 109] on span "Por persona" at bounding box center [277, 107] width 63 height 17
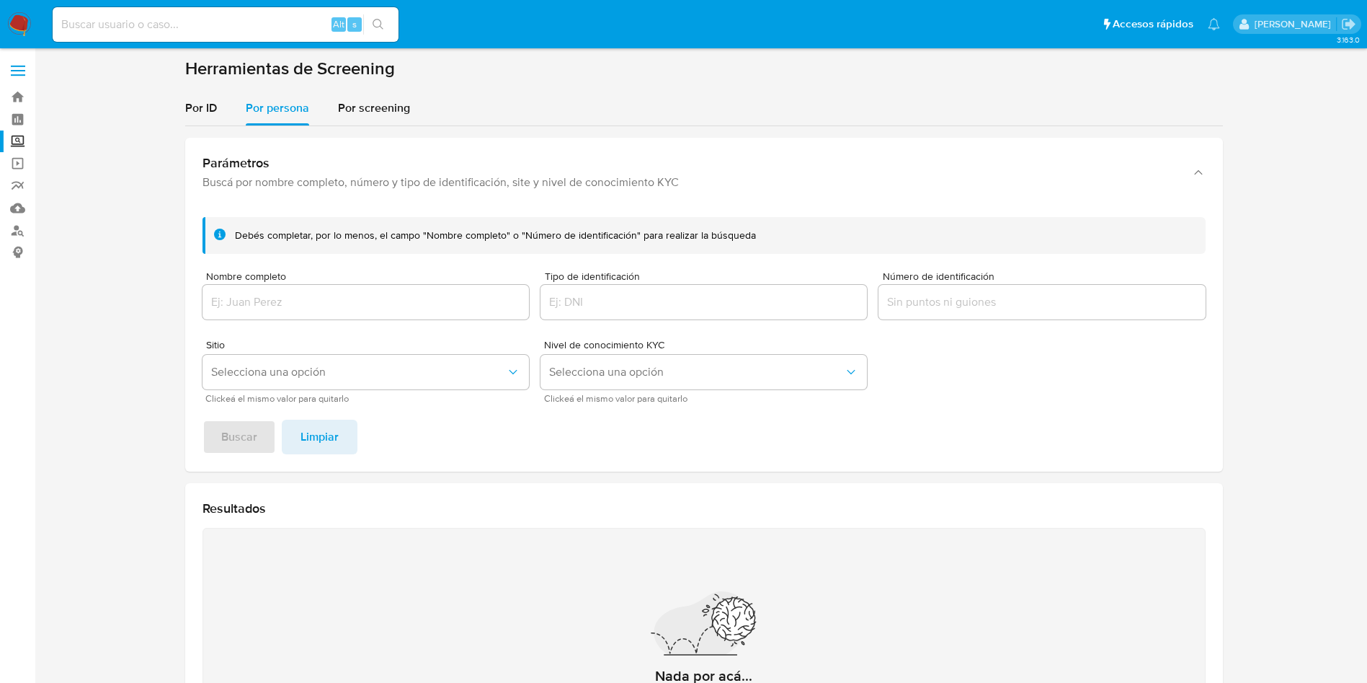
click at [373, 312] on div at bounding box center [366, 302] width 327 height 35
click at [373, 311] on input "Nombre completo" at bounding box center [366, 302] width 327 height 19
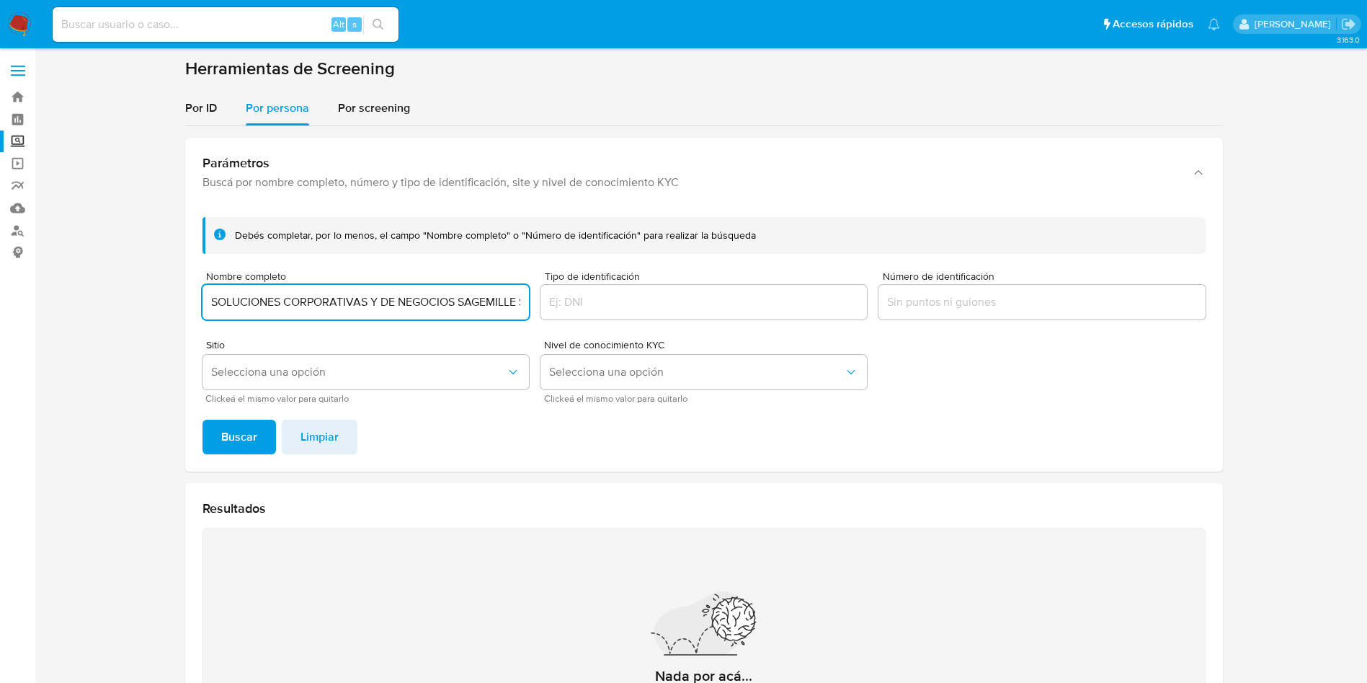
scroll to position [0, 59]
type input "SOLUCIONES CORPORATIVAS Y DE NEGOCIOS SAGEMILLE S.A. DE C.V."
click at [203, 420] on button "Buscar" at bounding box center [240, 437] width 74 height 35
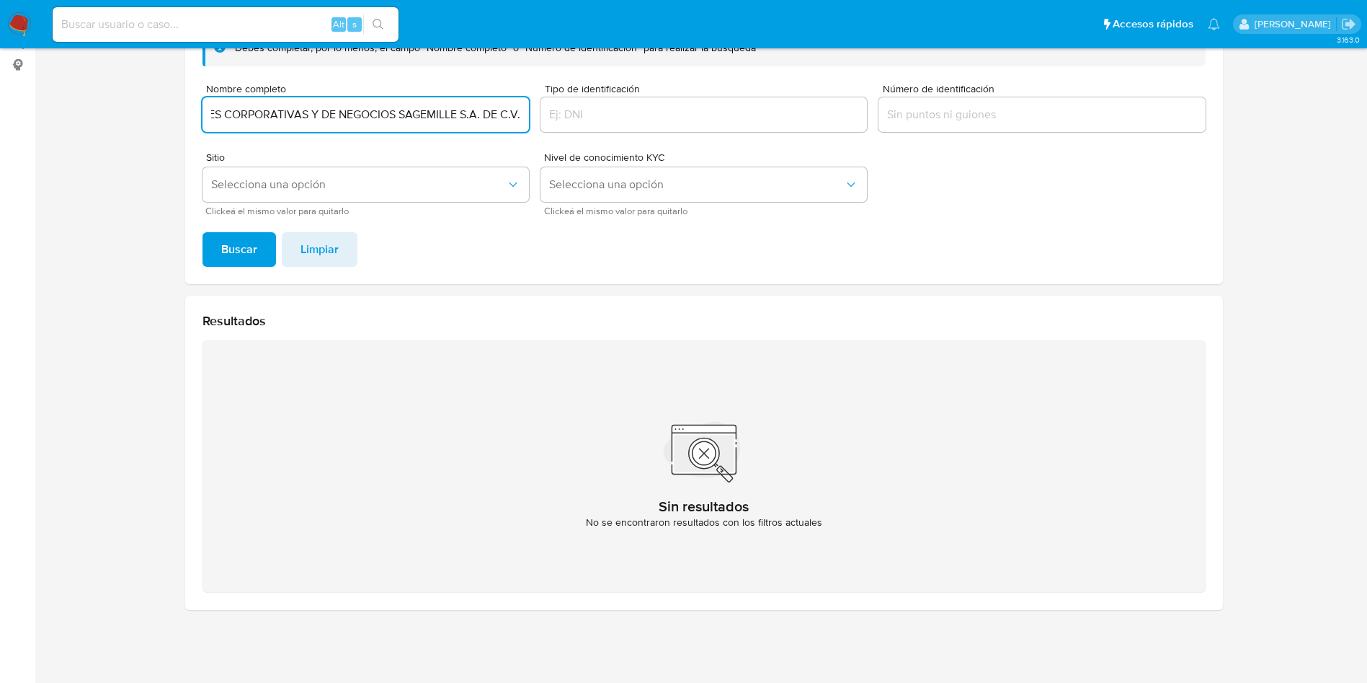
scroll to position [0, 0]
